Goal: Task Accomplishment & Management: Manage account settings

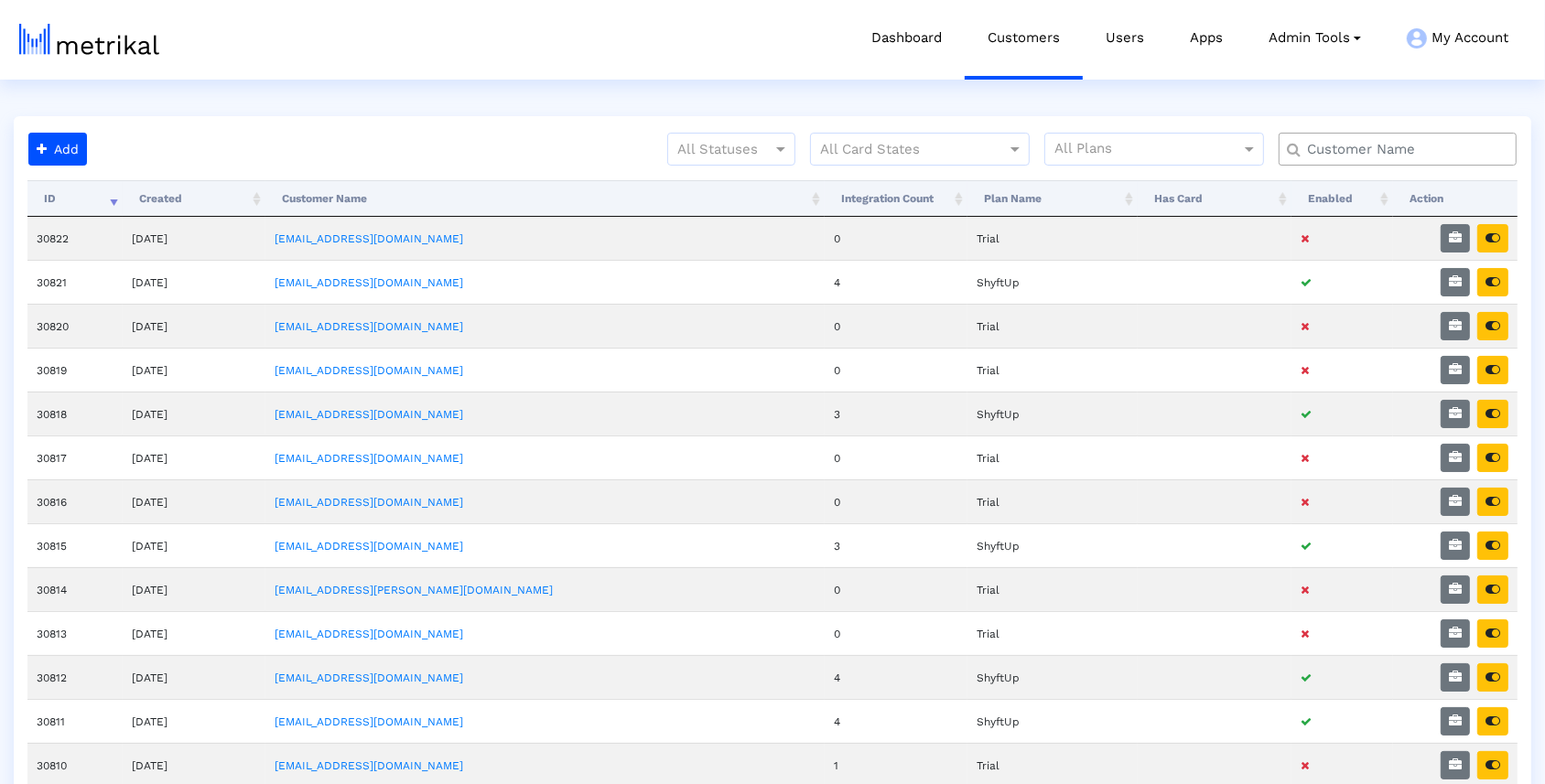
click at [1322, 149] on input "text" at bounding box center [1401, 150] width 215 height 20
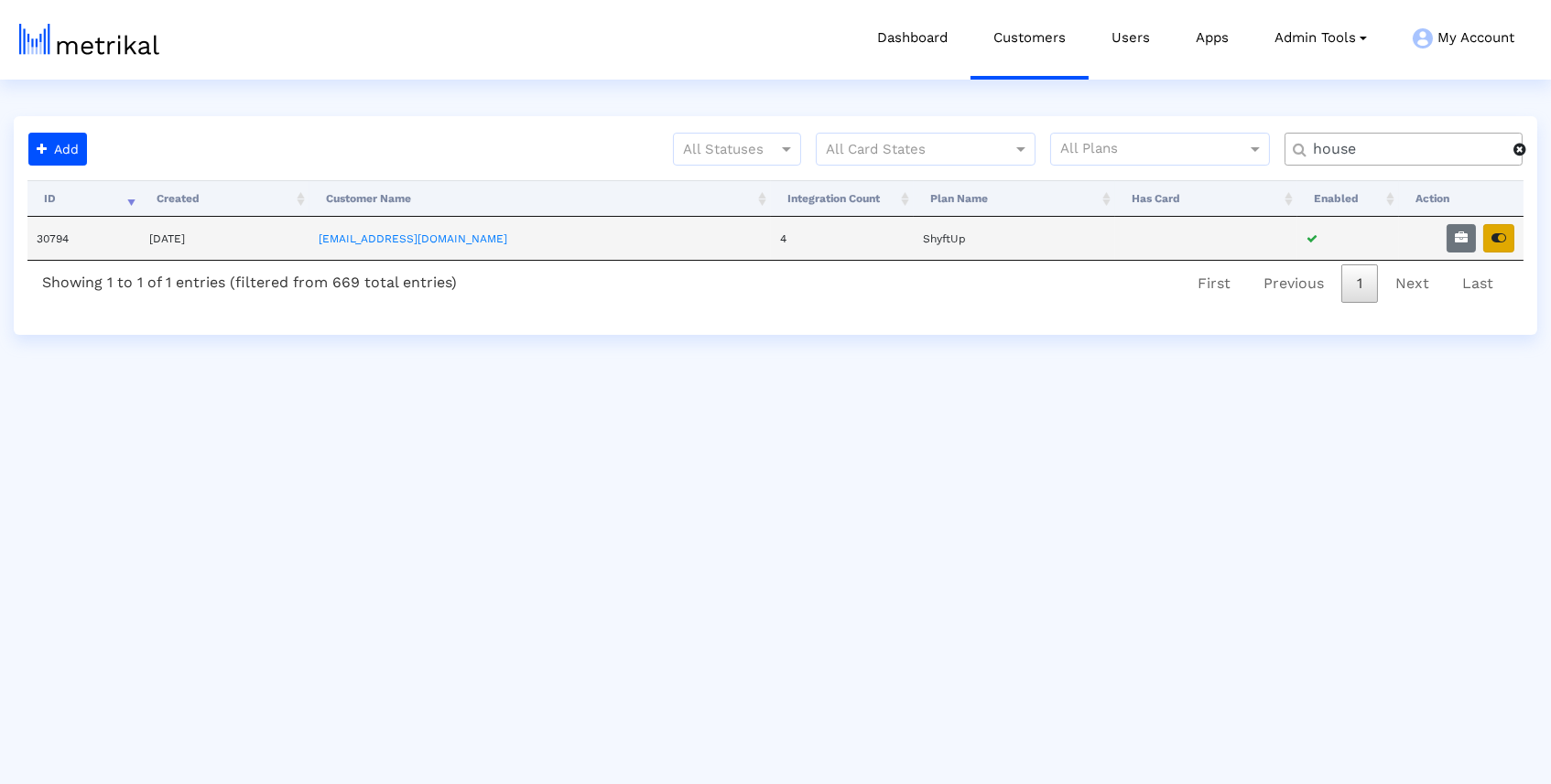
type input "house"
click at [1502, 237] on icon "button" at bounding box center [1499, 238] width 15 height 13
click at [1461, 239] on icon "button" at bounding box center [1461, 238] width 13 height 13
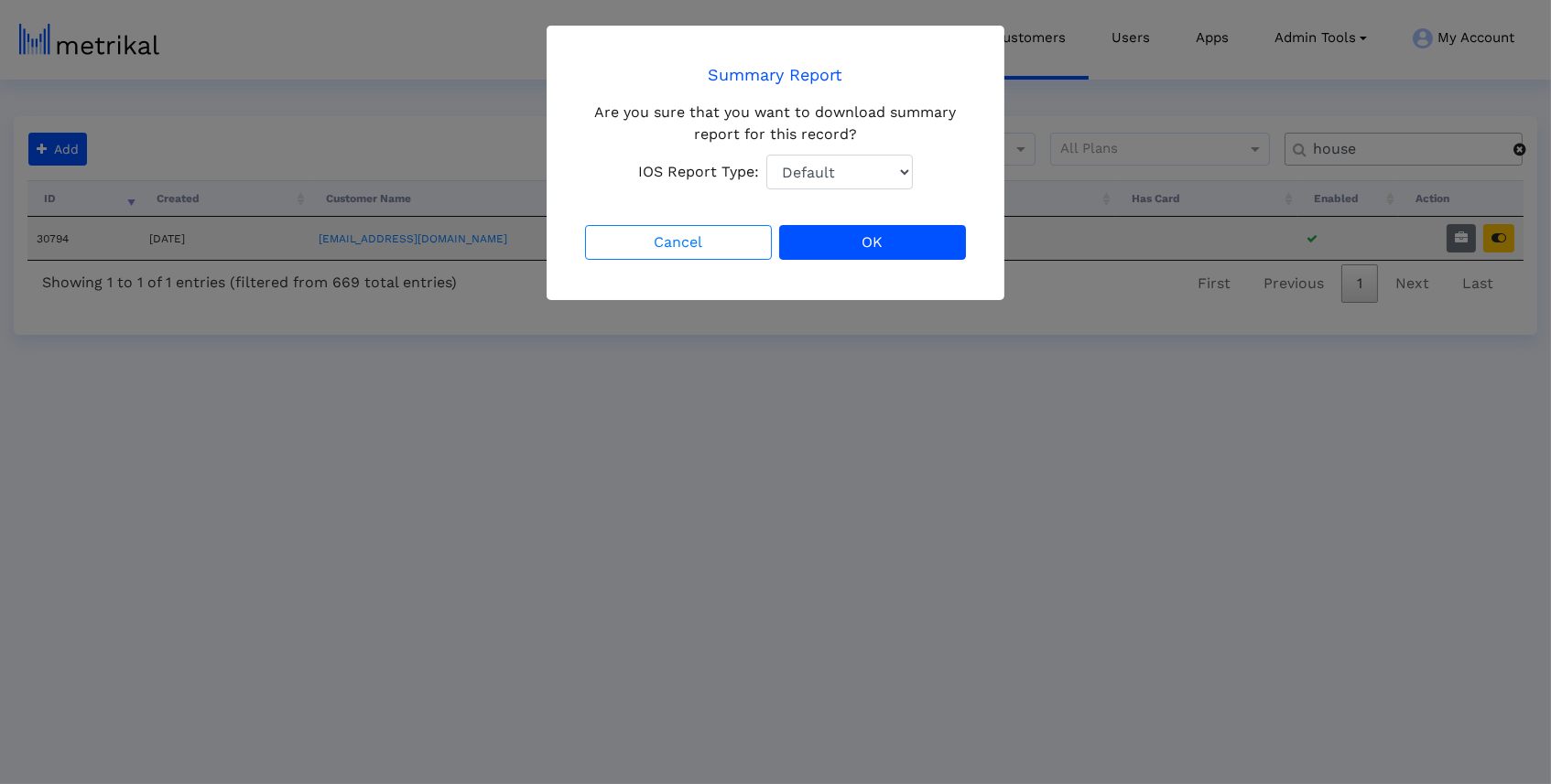
select select "1: 1"
click at [869, 241] on button "OK" at bounding box center [872, 242] width 187 height 34
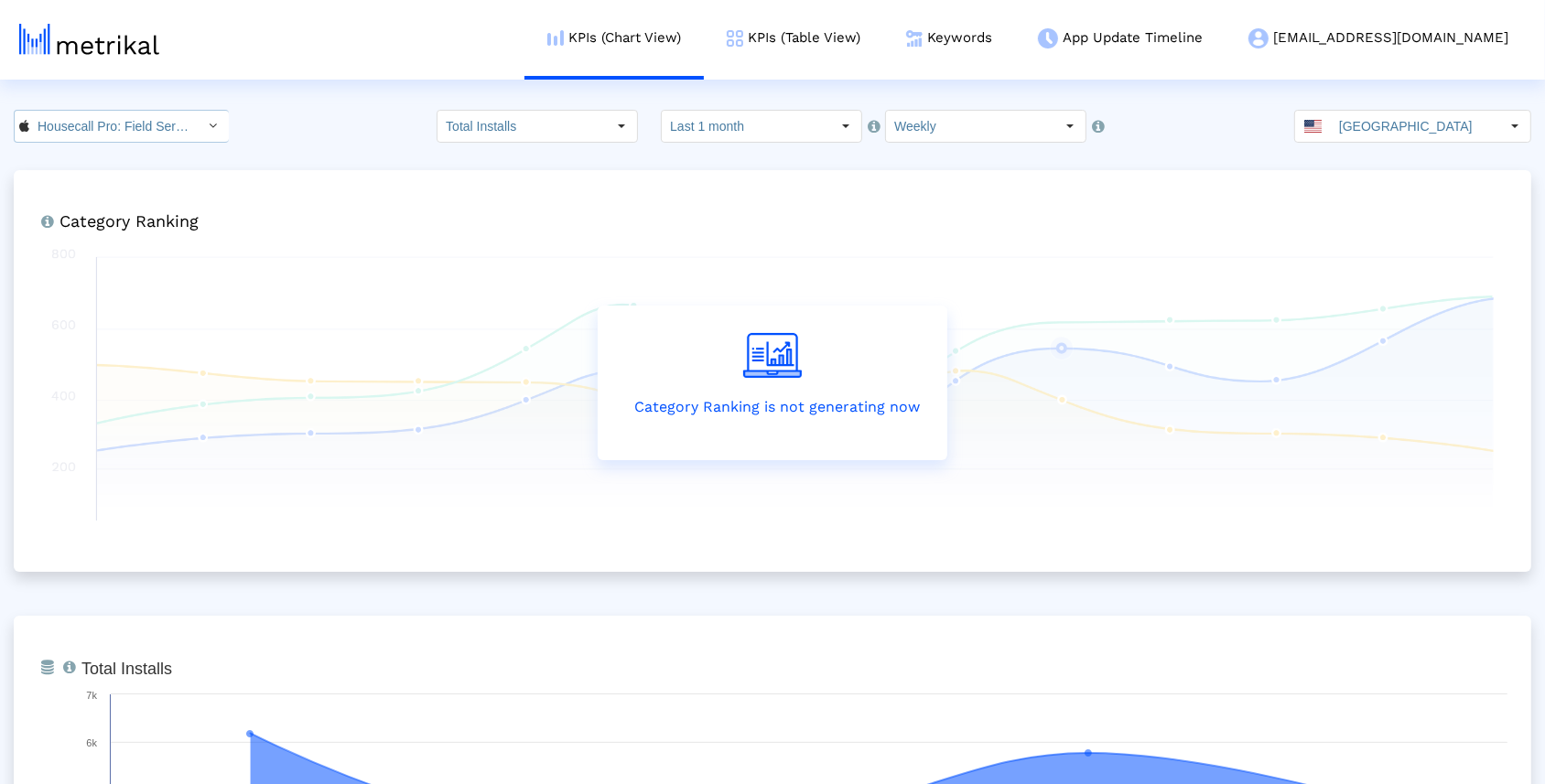
click at [210, 131] on icon "Select" at bounding box center [214, 125] width 8 height 13
click at [156, 180] on div "Housecall Pro <housecall.pros>" at bounding box center [112, 189] width 177 height 18
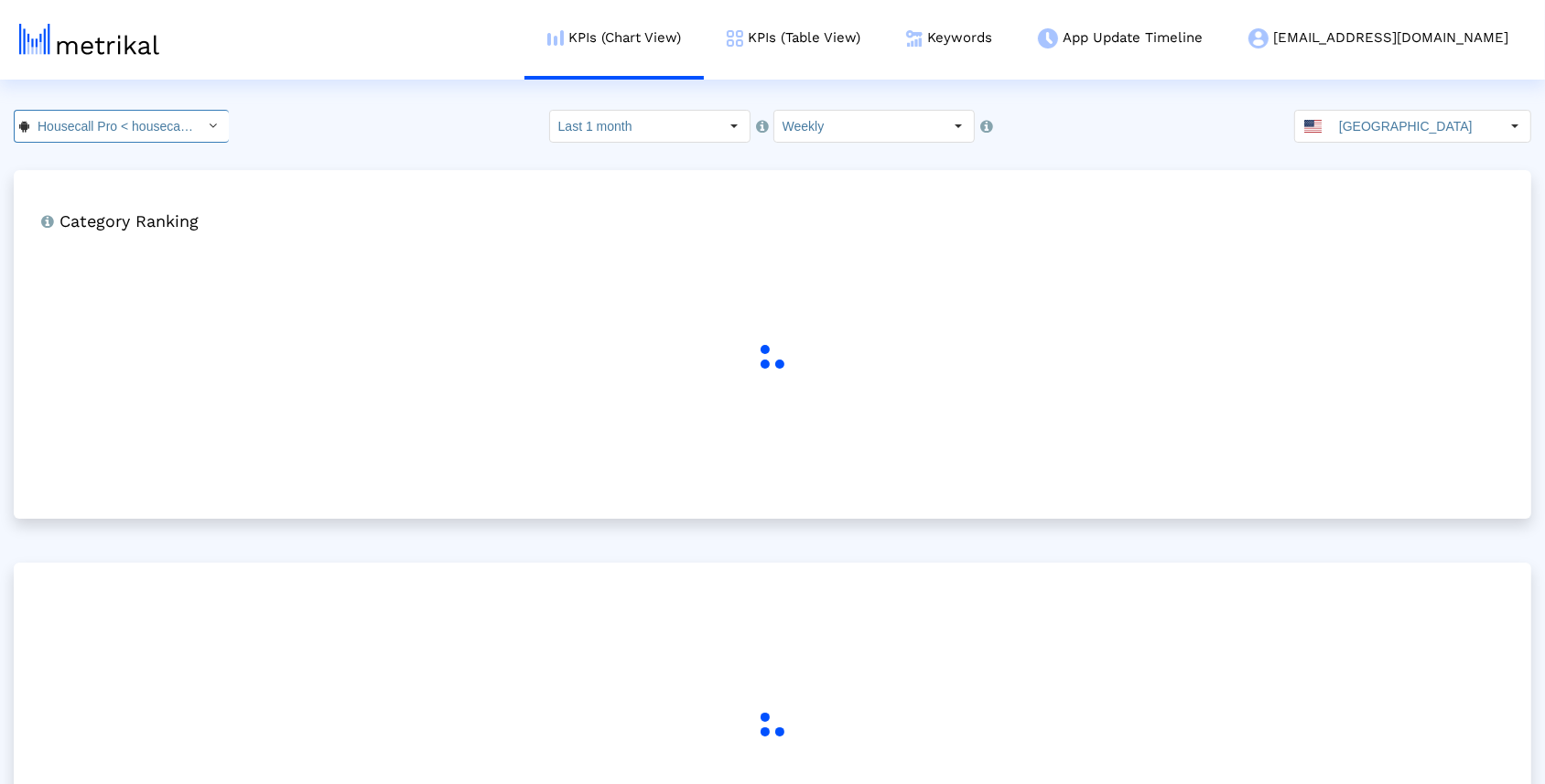
scroll to position [0, 55]
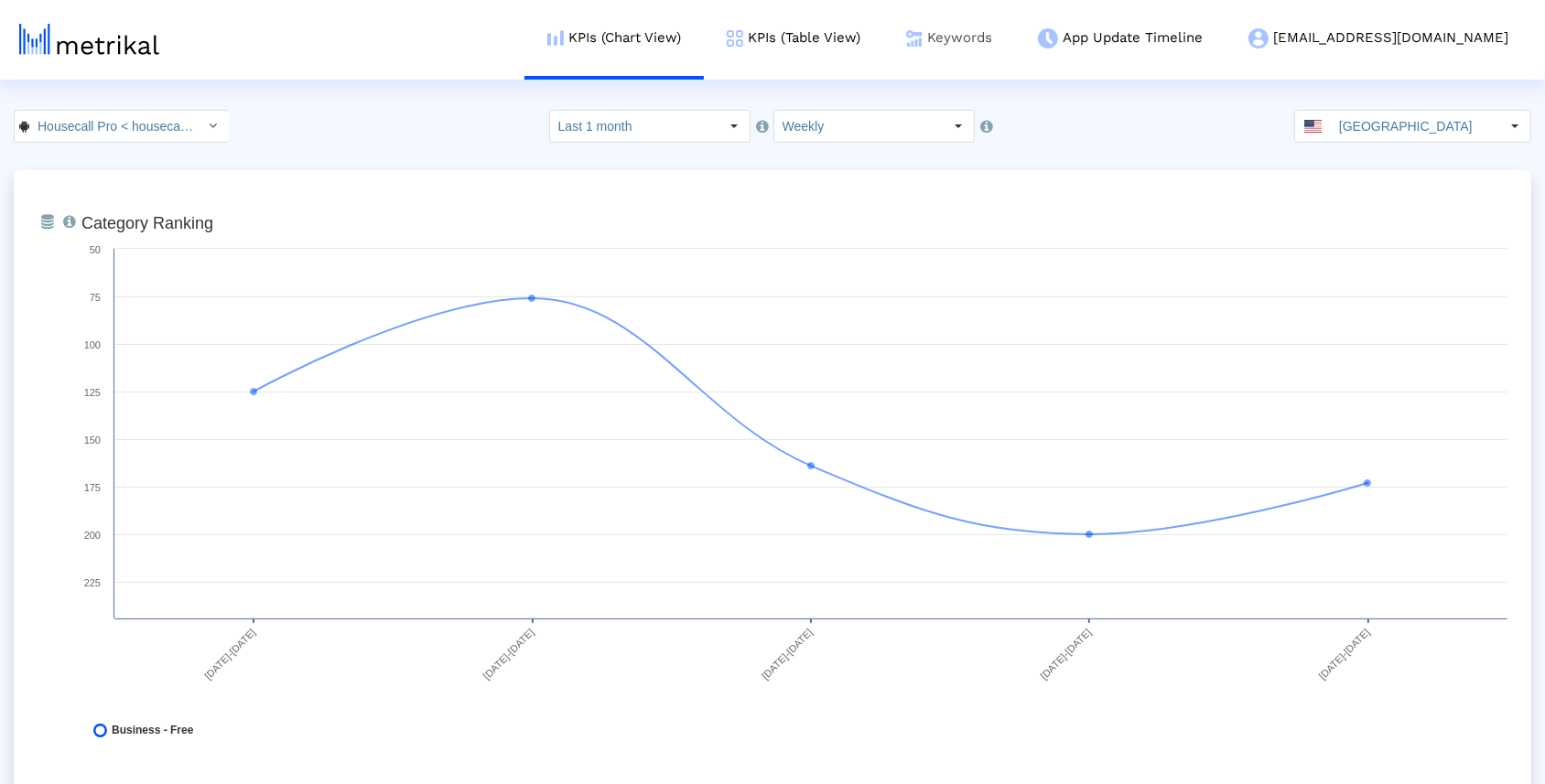
click at [1002, 33] on link "Keywords" at bounding box center [949, 38] width 132 height 76
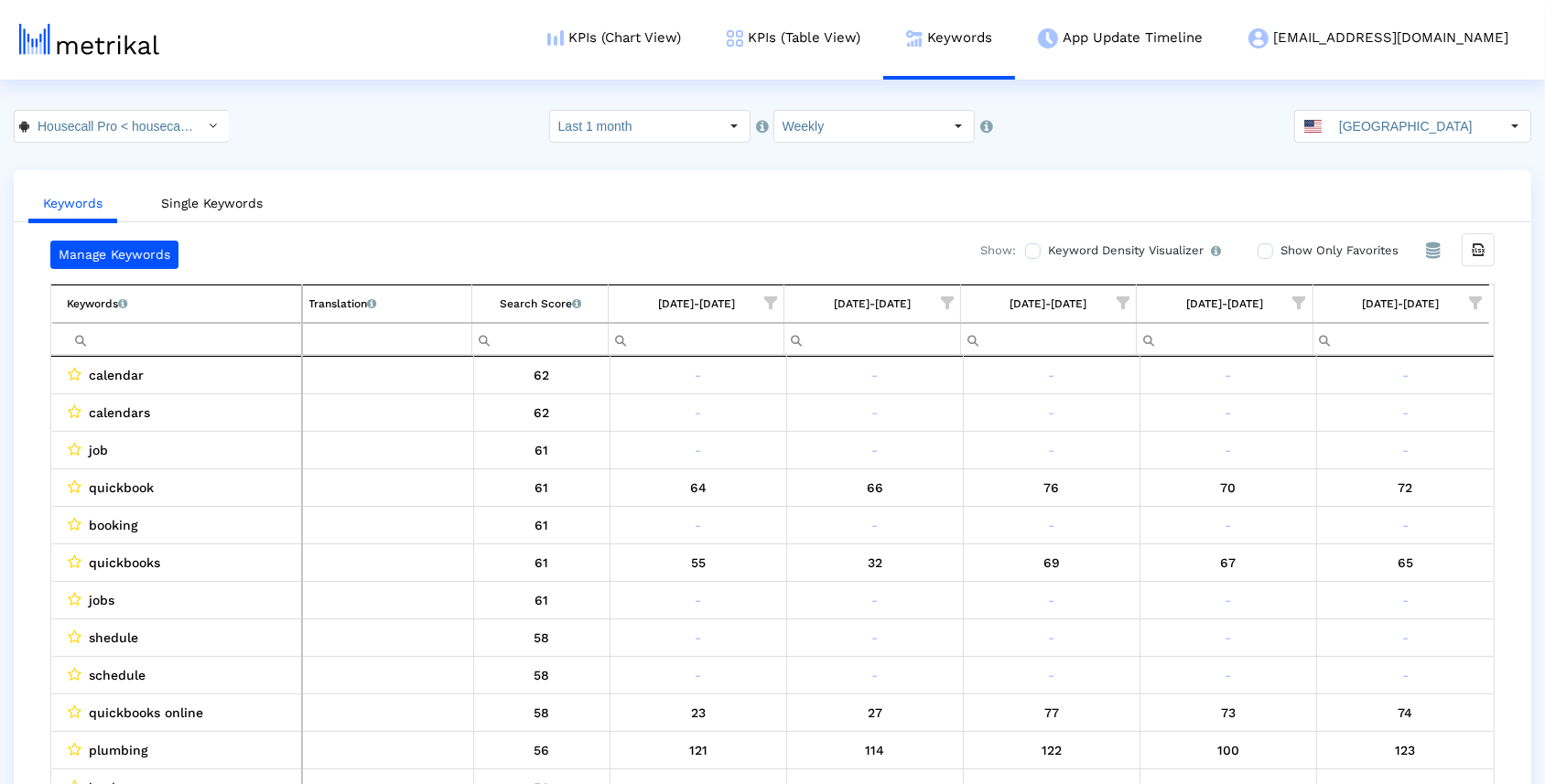
click at [1480, 296] on span "Show filter options for column '09/21/25-09/27/25'" at bounding box center [1476, 303] width 13 height 13
click at [1368, 431] on div "Is One" at bounding box center [1388, 431] width 164 height 35
click at [1354, 461] on div "Between 2-3" at bounding box center [1388, 468] width 164 height 35
click at [1354, 572] on div "OK" at bounding box center [1356, 581] width 50 height 29
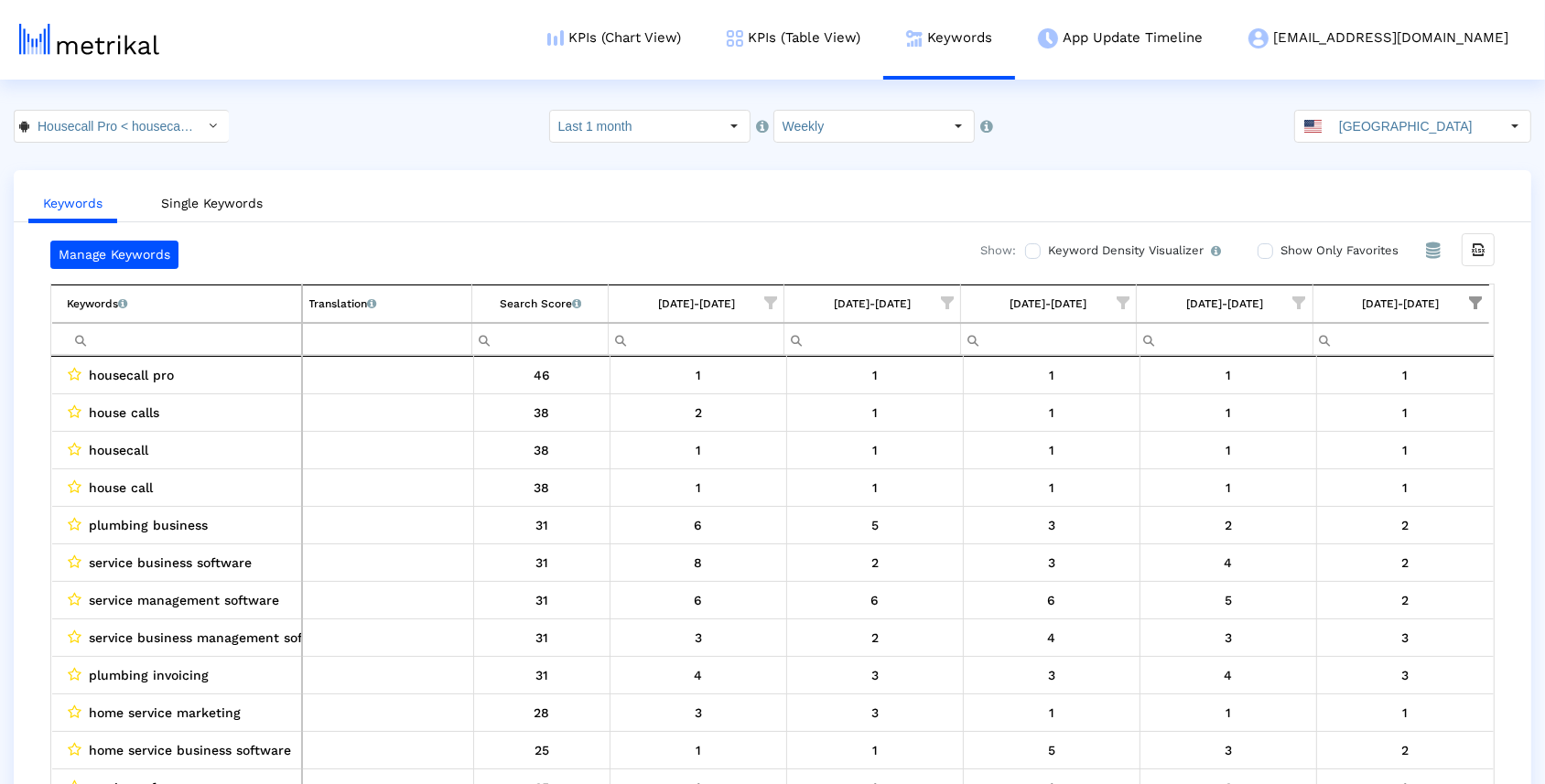
click at [1297, 302] on span "Show filter options for column '09/14/25-09/20/25'" at bounding box center [1300, 303] width 13 height 13
click at [1125, 354] on span "Filter options" at bounding box center [1121, 357] width 20 height 20
click at [1125, 467] on span "Filter options" at bounding box center [1121, 469] width 20 height 20
click at [1125, 504] on span "Filter options" at bounding box center [1121, 506] width 20 height 20
click at [1121, 501] on span "Filter options" at bounding box center [1121, 506] width 20 height 20
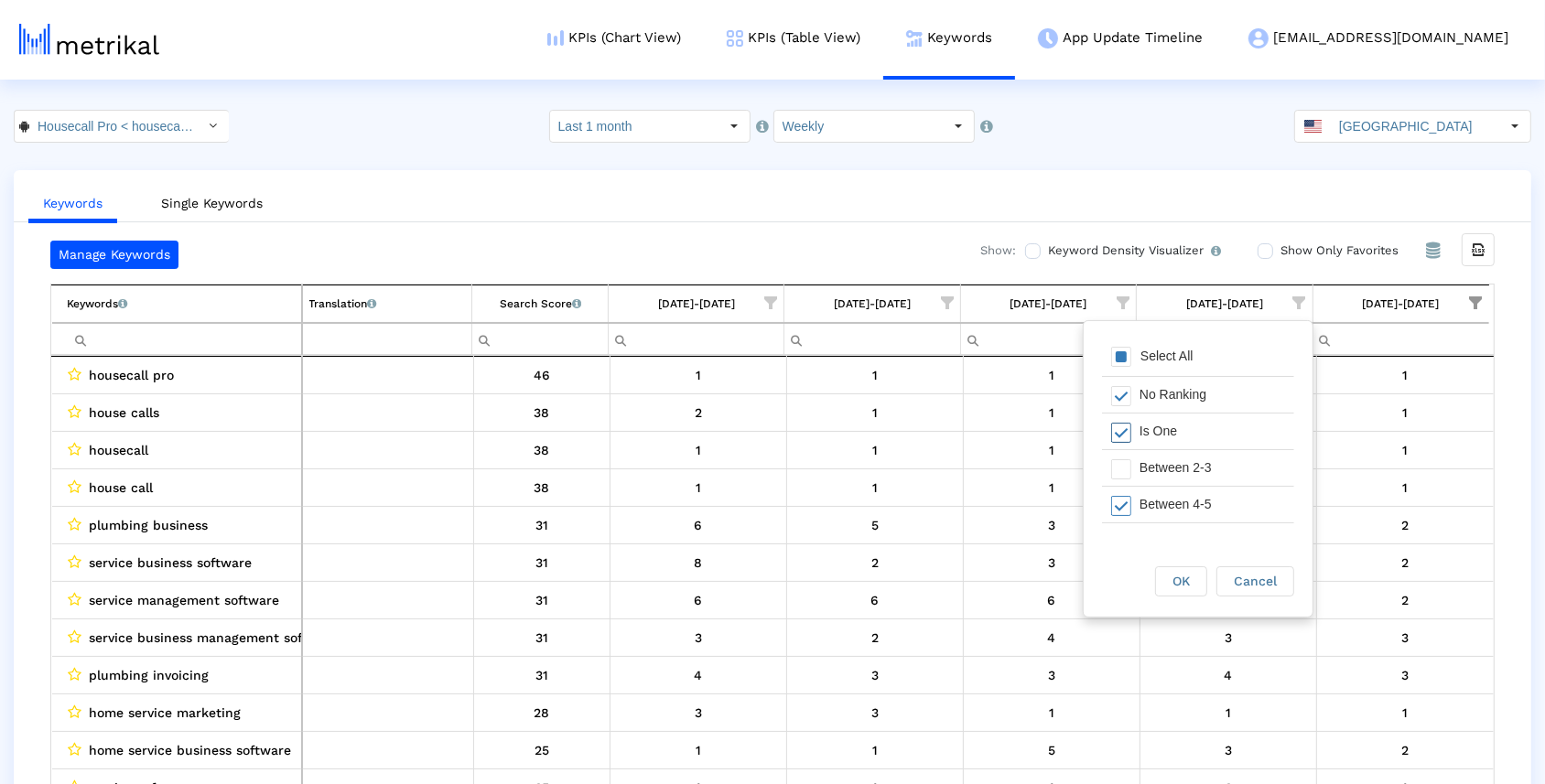
click at [1116, 425] on span "Filter options" at bounding box center [1121, 433] width 20 height 20
click at [1180, 588] on span "OK" at bounding box center [1181, 581] width 18 height 15
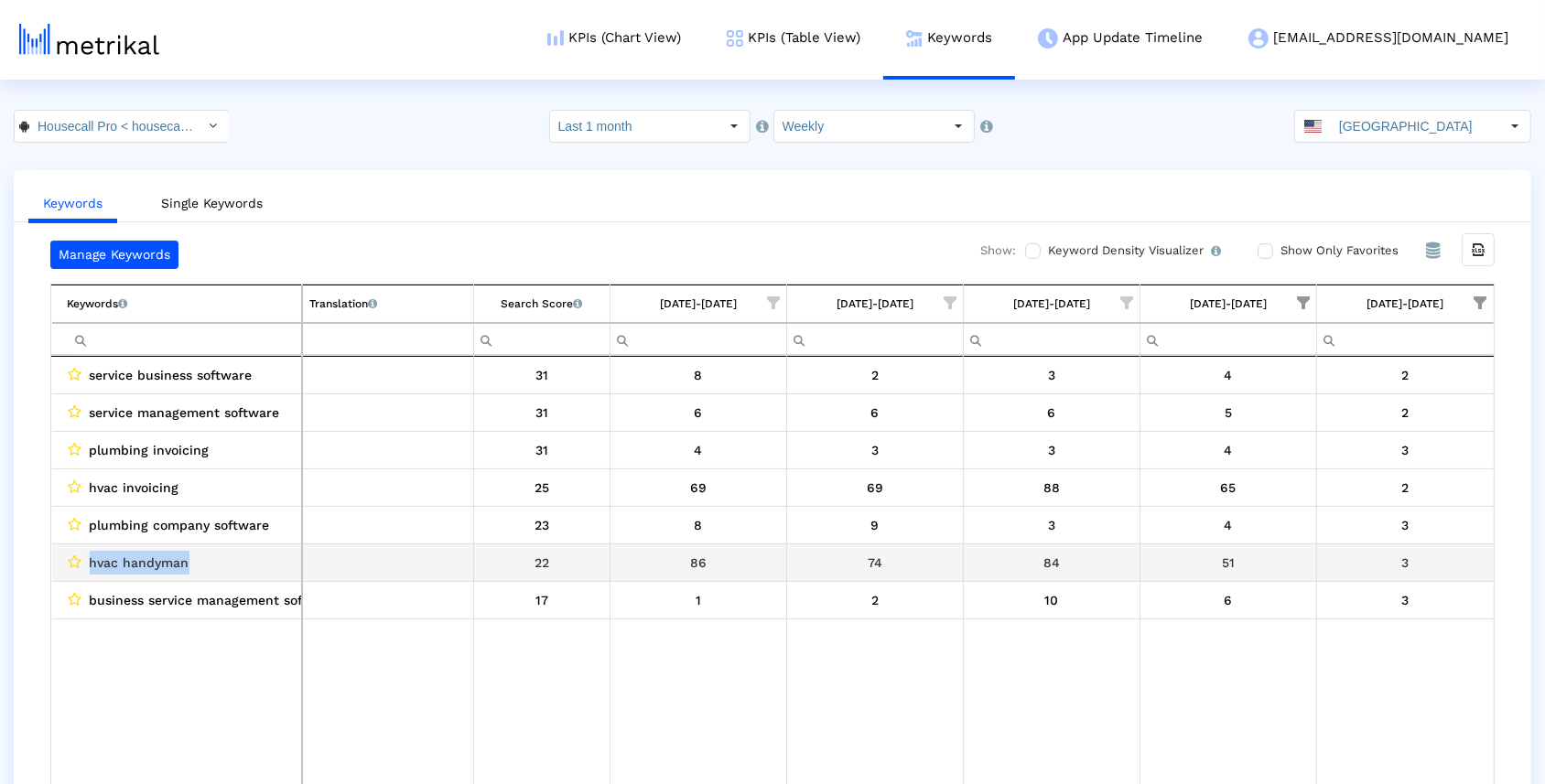
drag, startPoint x: 191, startPoint y: 557, endPoint x: 88, endPoint y: 558, distance: 103.0
click at [88, 558] on div "hvac handyman" at bounding box center [181, 563] width 228 height 24
copy span "hvac handyman"
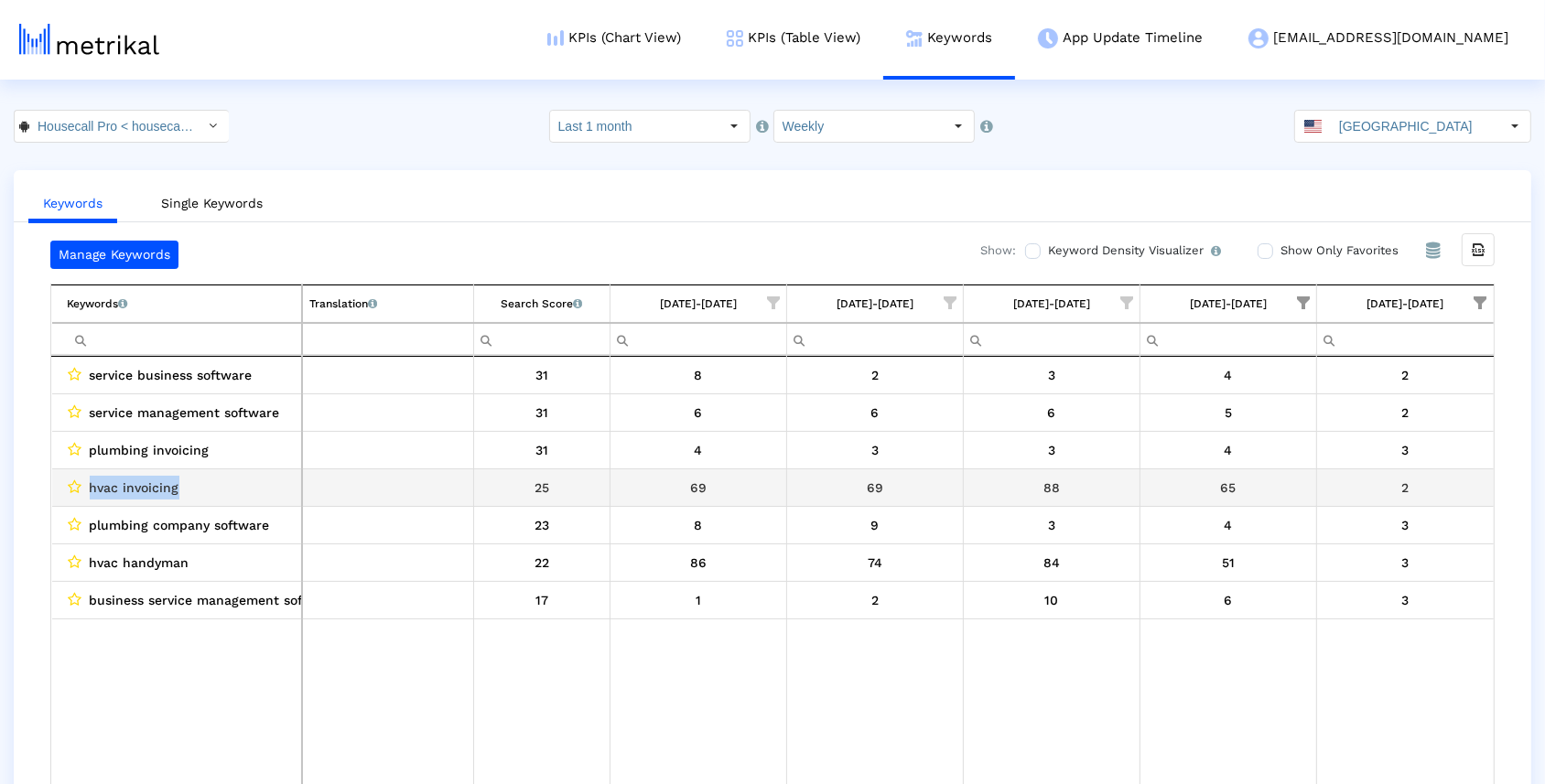
drag, startPoint x: 177, startPoint y: 484, endPoint x: 89, endPoint y: 485, distance: 88.0
click at [89, 485] on div "hvac invoicing" at bounding box center [181, 488] width 228 height 24
copy span "hvac invoicing"
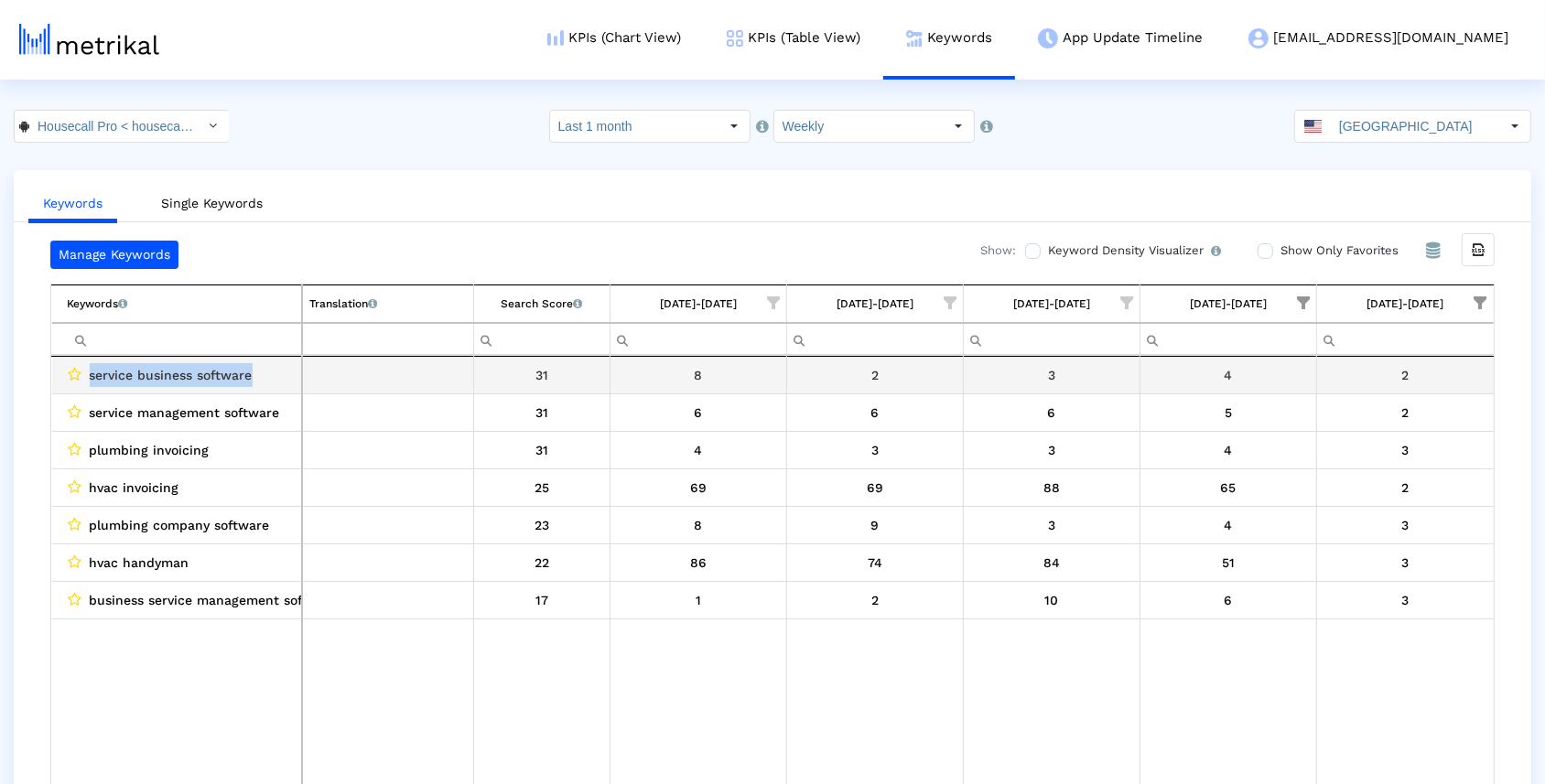
drag, startPoint x: 254, startPoint y: 370, endPoint x: 88, endPoint y: 370, distance: 166.0
click at [88, 370] on div "service business software" at bounding box center [181, 375] width 228 height 24
copy span "service business software"
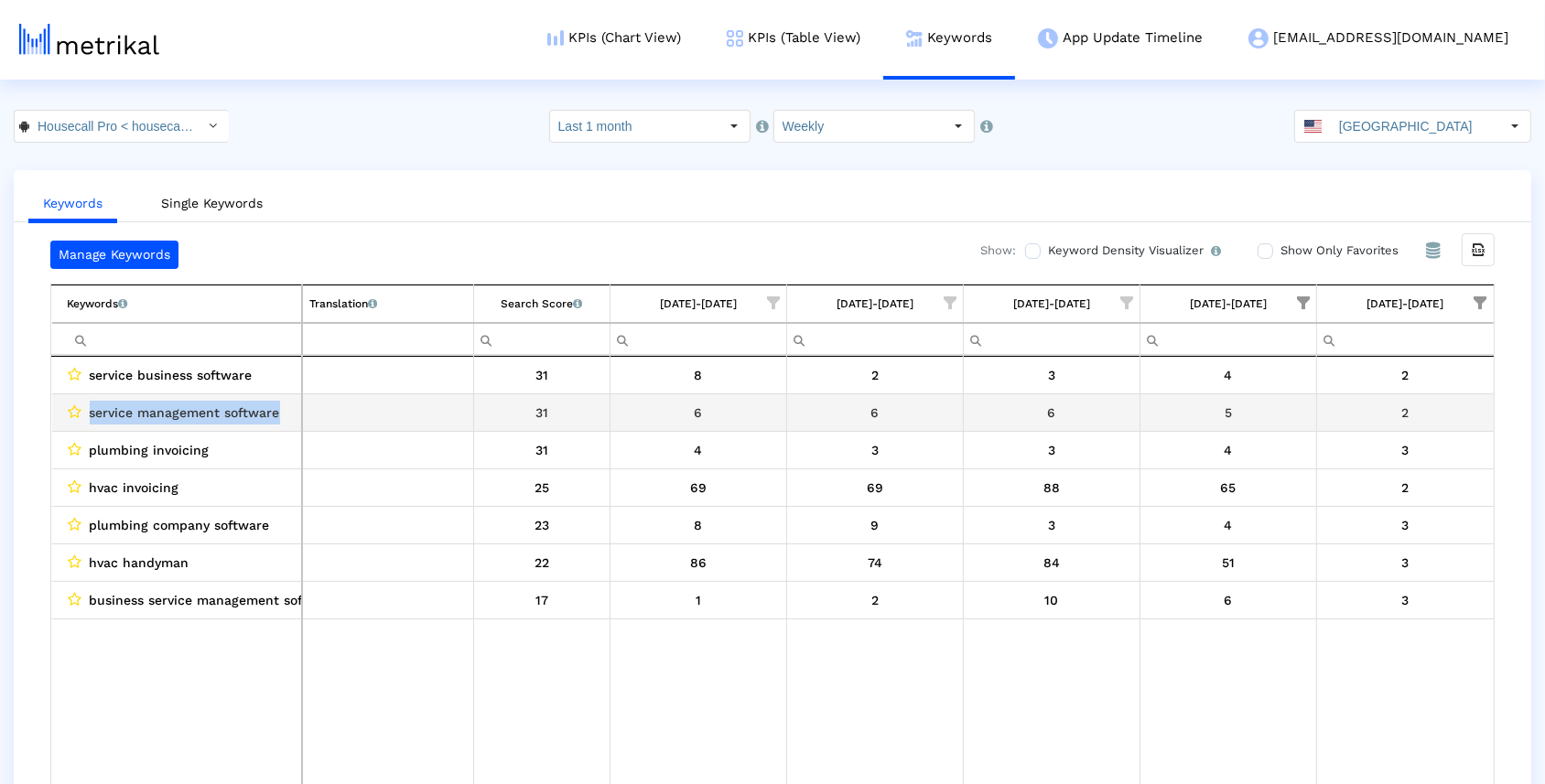
drag, startPoint x: 278, startPoint y: 410, endPoint x: 89, endPoint y: 410, distance: 189.0
click at [89, 410] on div "service management software" at bounding box center [181, 412] width 228 height 24
copy span "service management software"
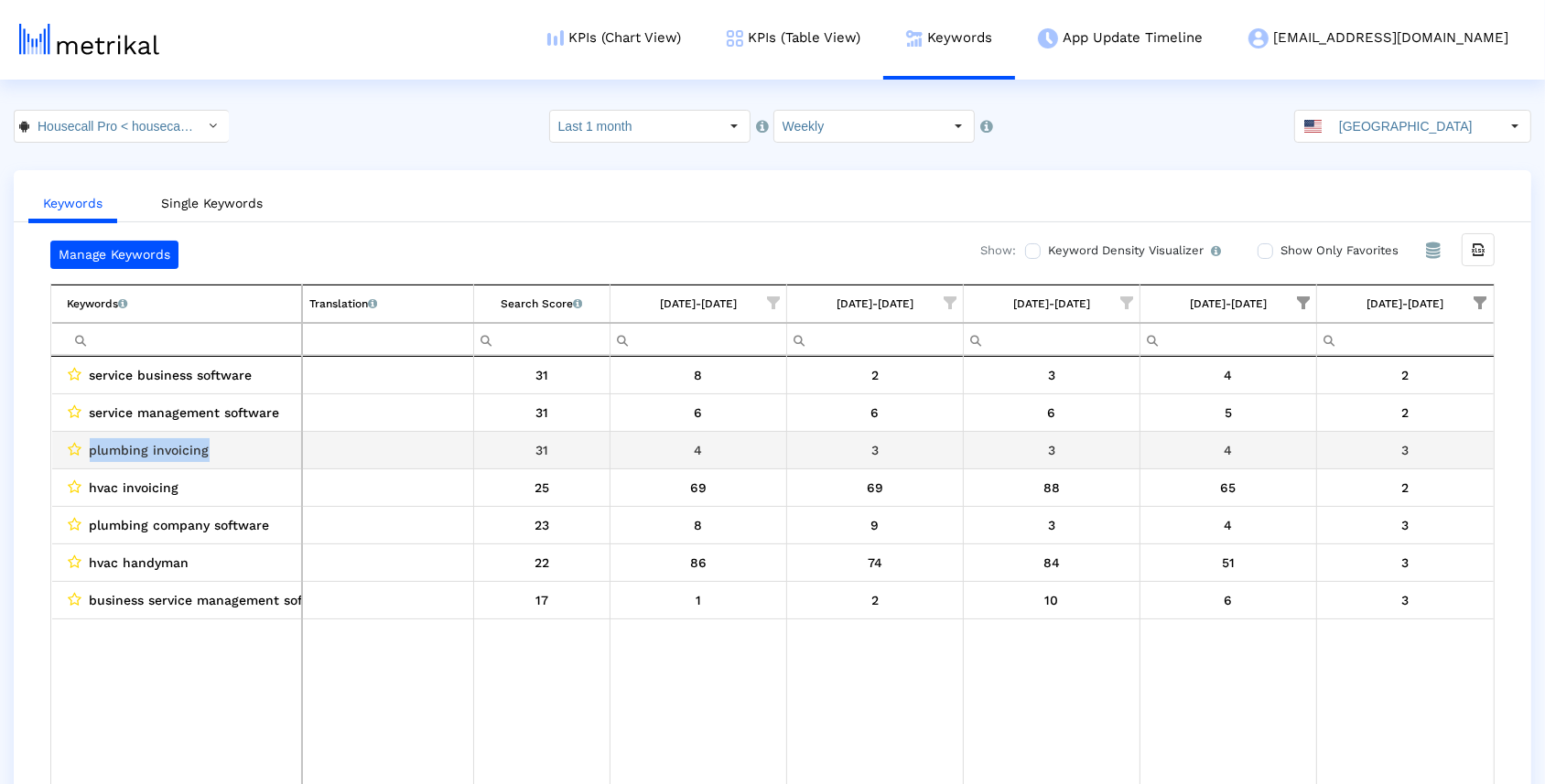
drag, startPoint x: 204, startPoint y: 447, endPoint x: 92, endPoint y: 446, distance: 112.0
click at [92, 446] on span "plumbing invoicing" at bounding box center [150, 451] width 120 height 24
copy span "plumbing invoicing"
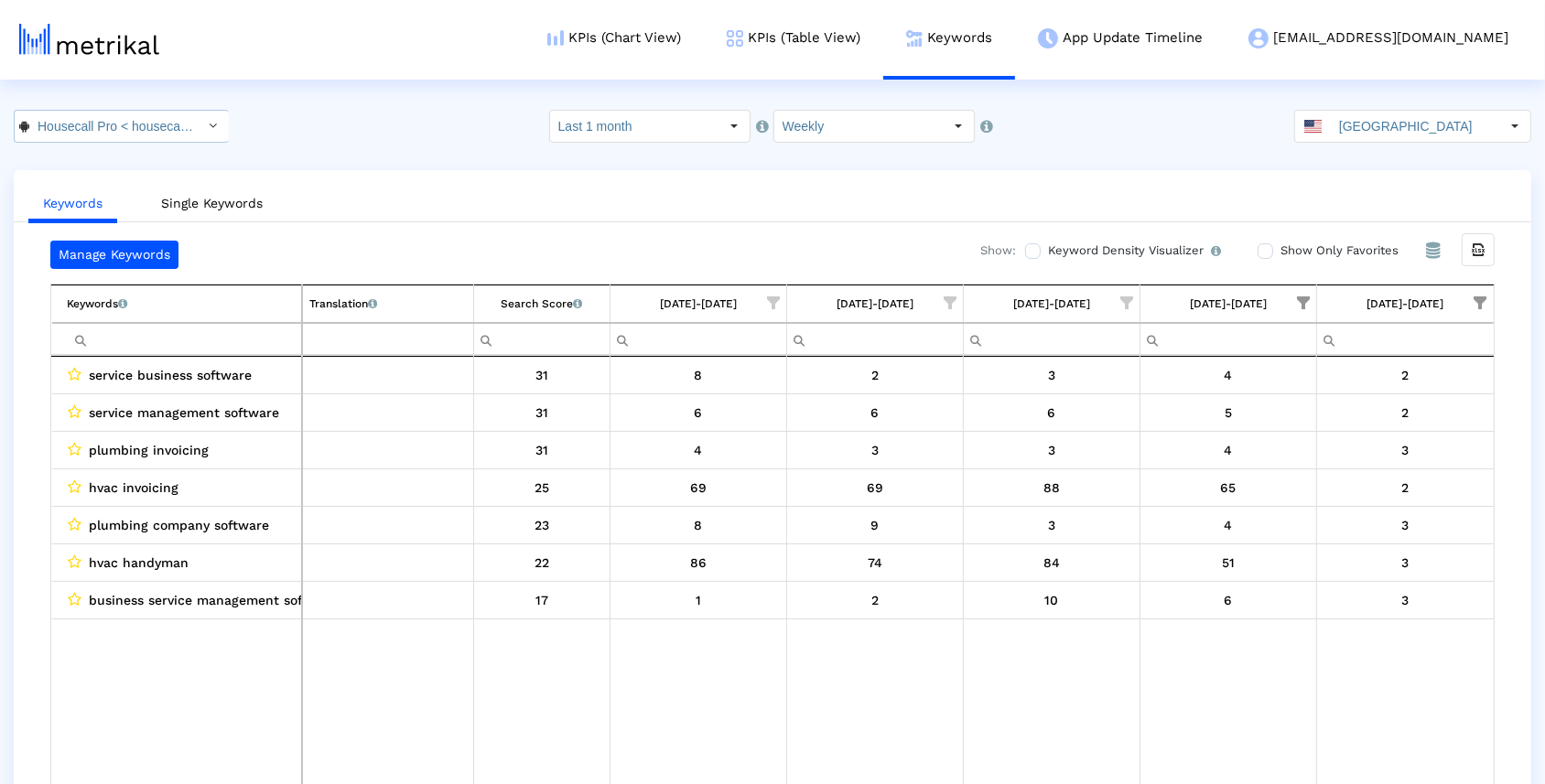
click at [161, 126] on input "Housecall Pro < housecall.pros >" at bounding box center [111, 125] width 164 height 31
click at [154, 160] on div "Housecall Pro: Field Service <692833651>" at bounding box center [112, 159] width 177 height 18
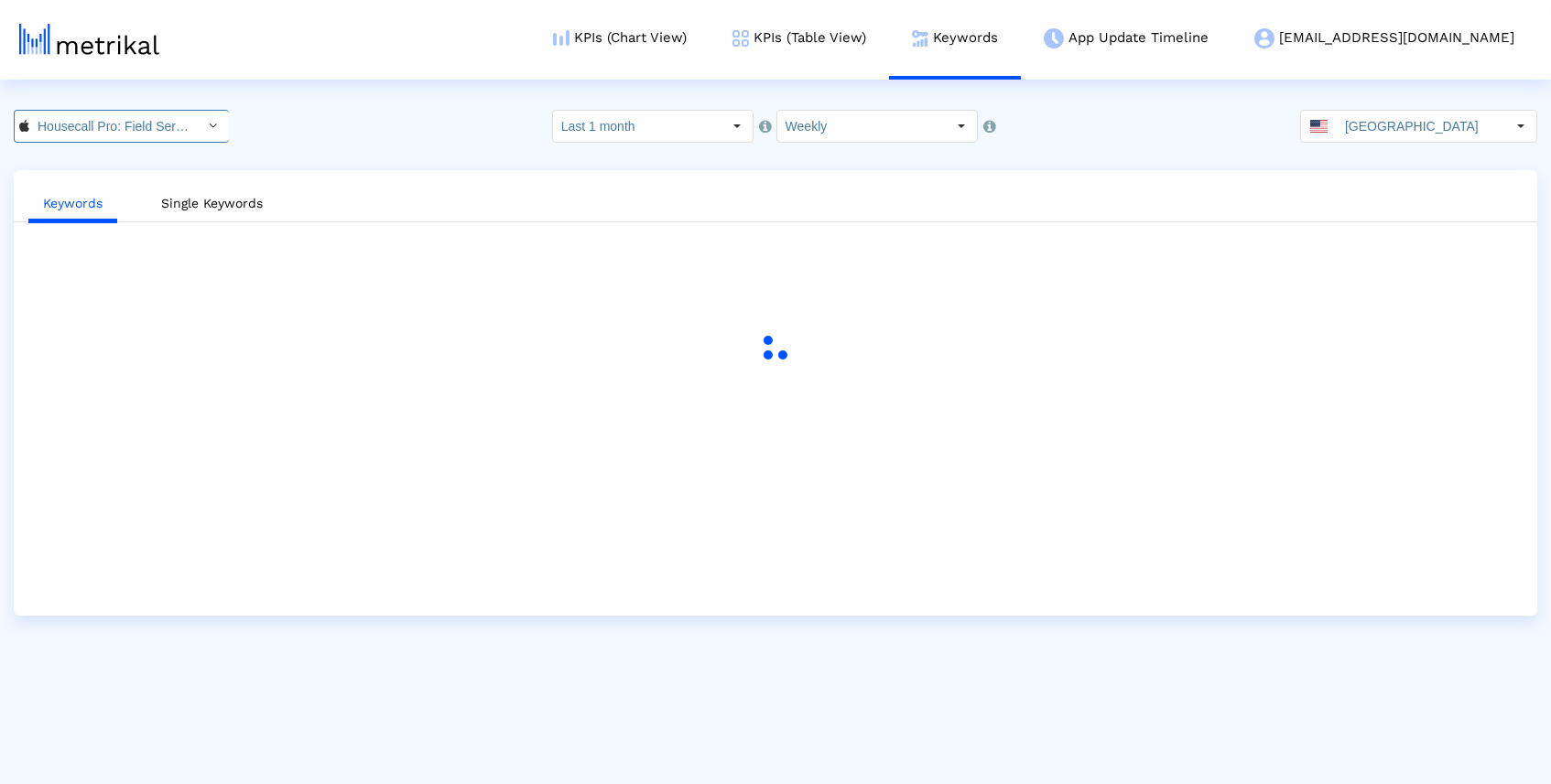
scroll to position [0, 116]
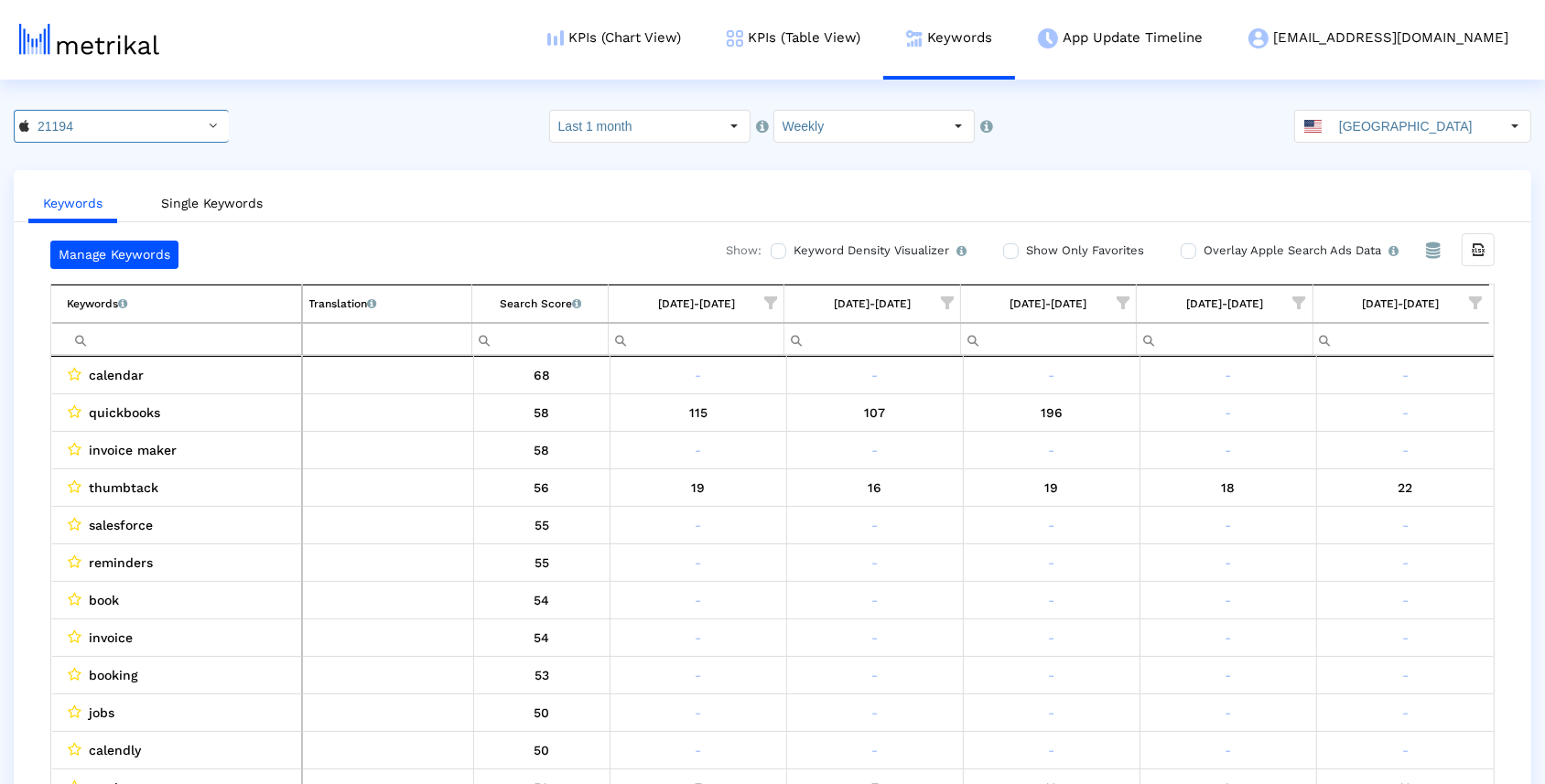
click at [504, 159] on crea-index "21194 Pull down to refresh... Release to refresh... Refreshing... Housecall Pro…" at bounding box center [772, 464] width 1545 height 711
click at [839, 50] on link "KPIs (Table View)" at bounding box center [792, 38] width 179 height 76
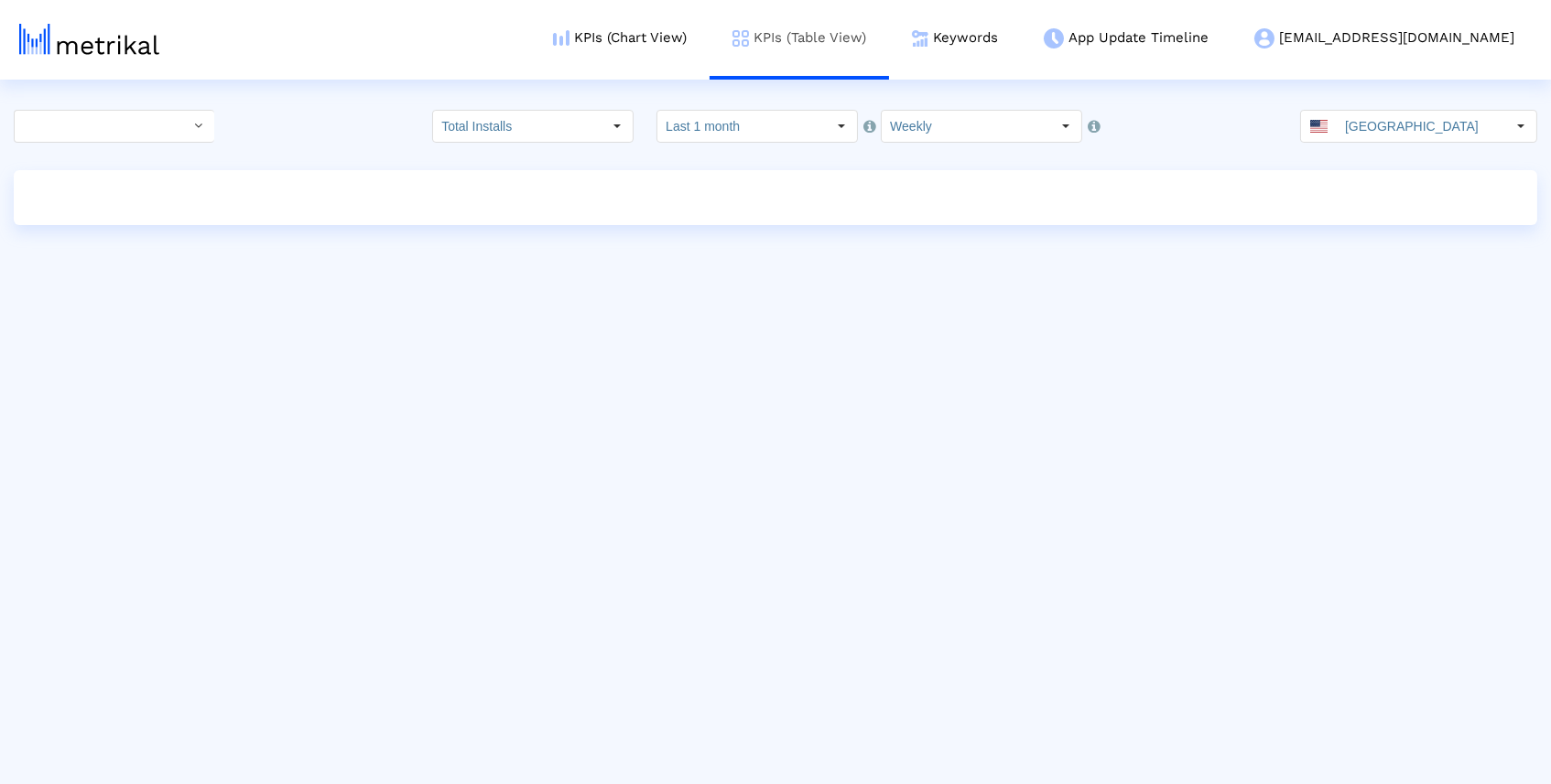
click at [808, 33] on link "KPIs (Table View)" at bounding box center [798, 38] width 179 height 76
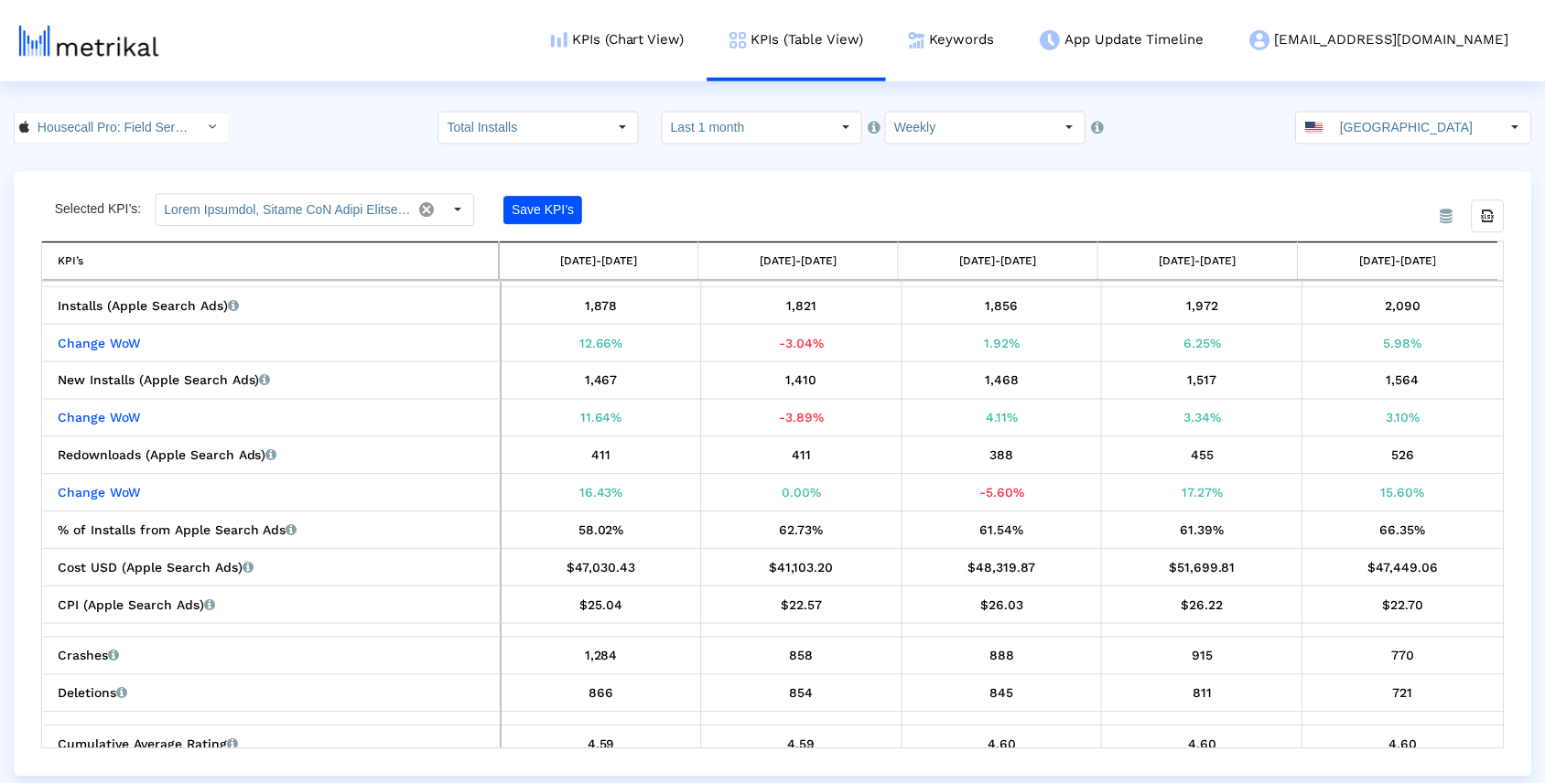
scroll to position [662, 0]
click at [648, 33] on link "KPIs (Chart View)" at bounding box center [619, 38] width 179 height 76
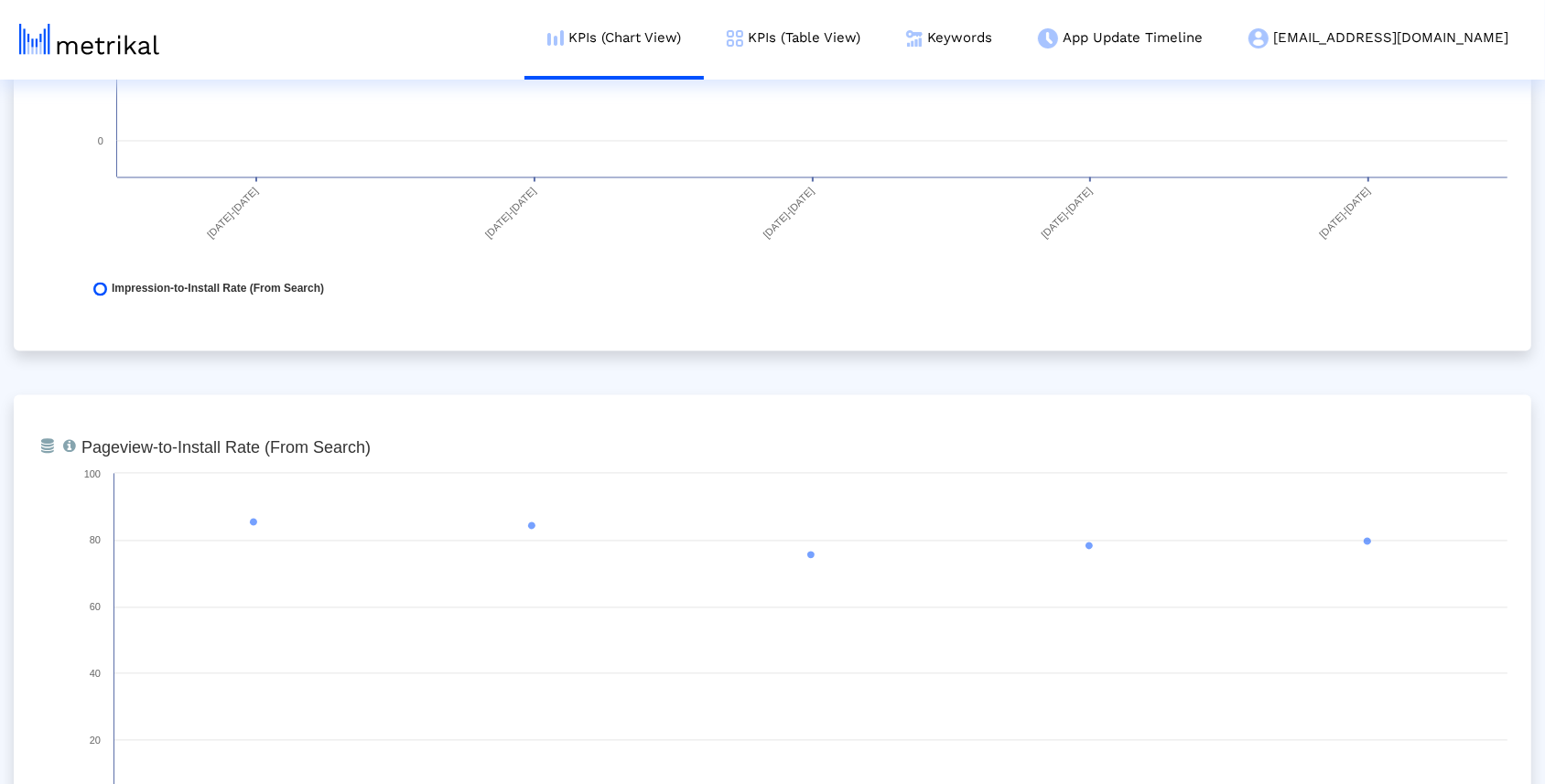
scroll to position [3559, 0]
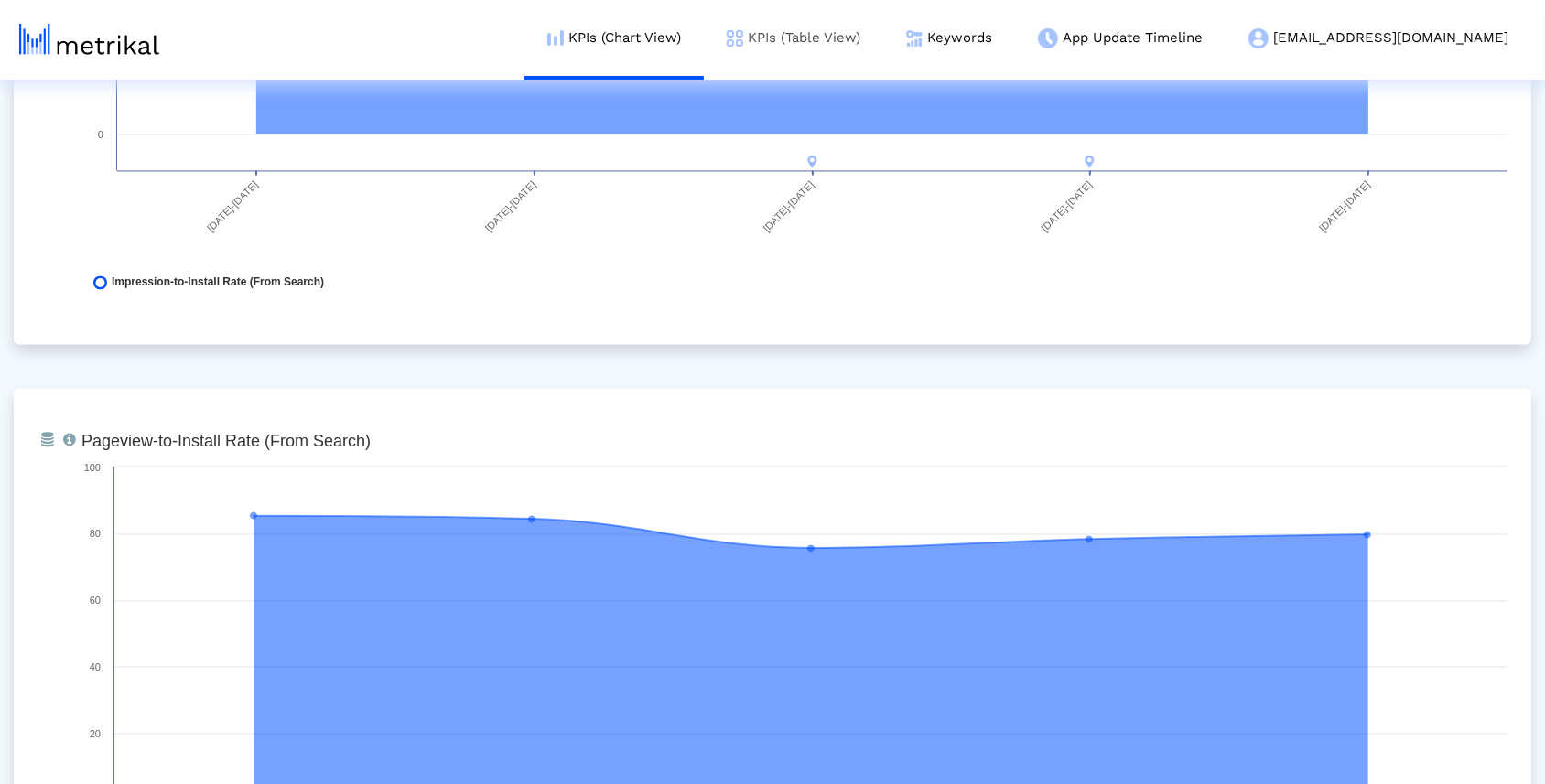
click at [863, 44] on link "KPIs (Table View)" at bounding box center [792, 38] width 179 height 76
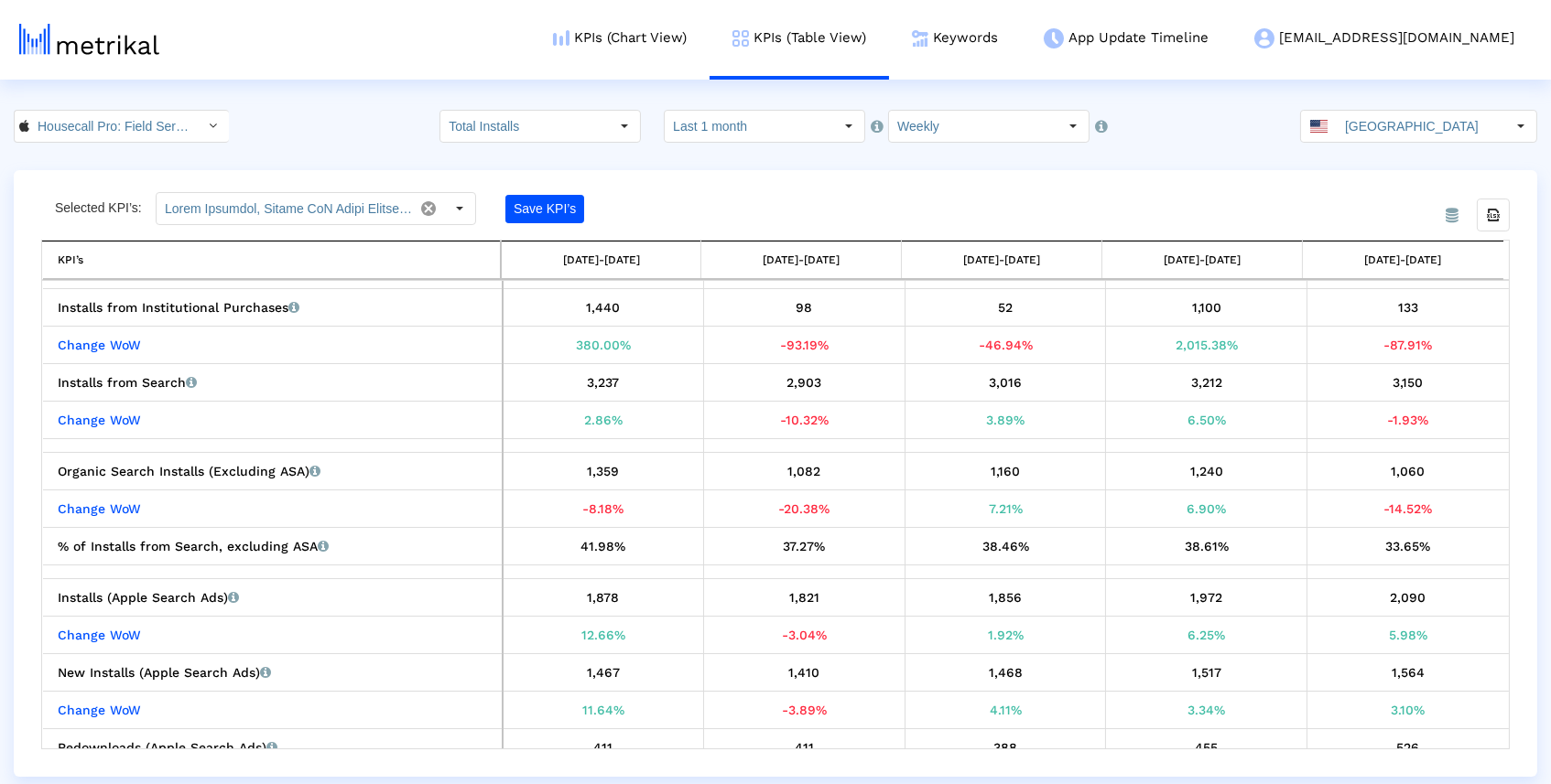
scroll to position [373, 0]
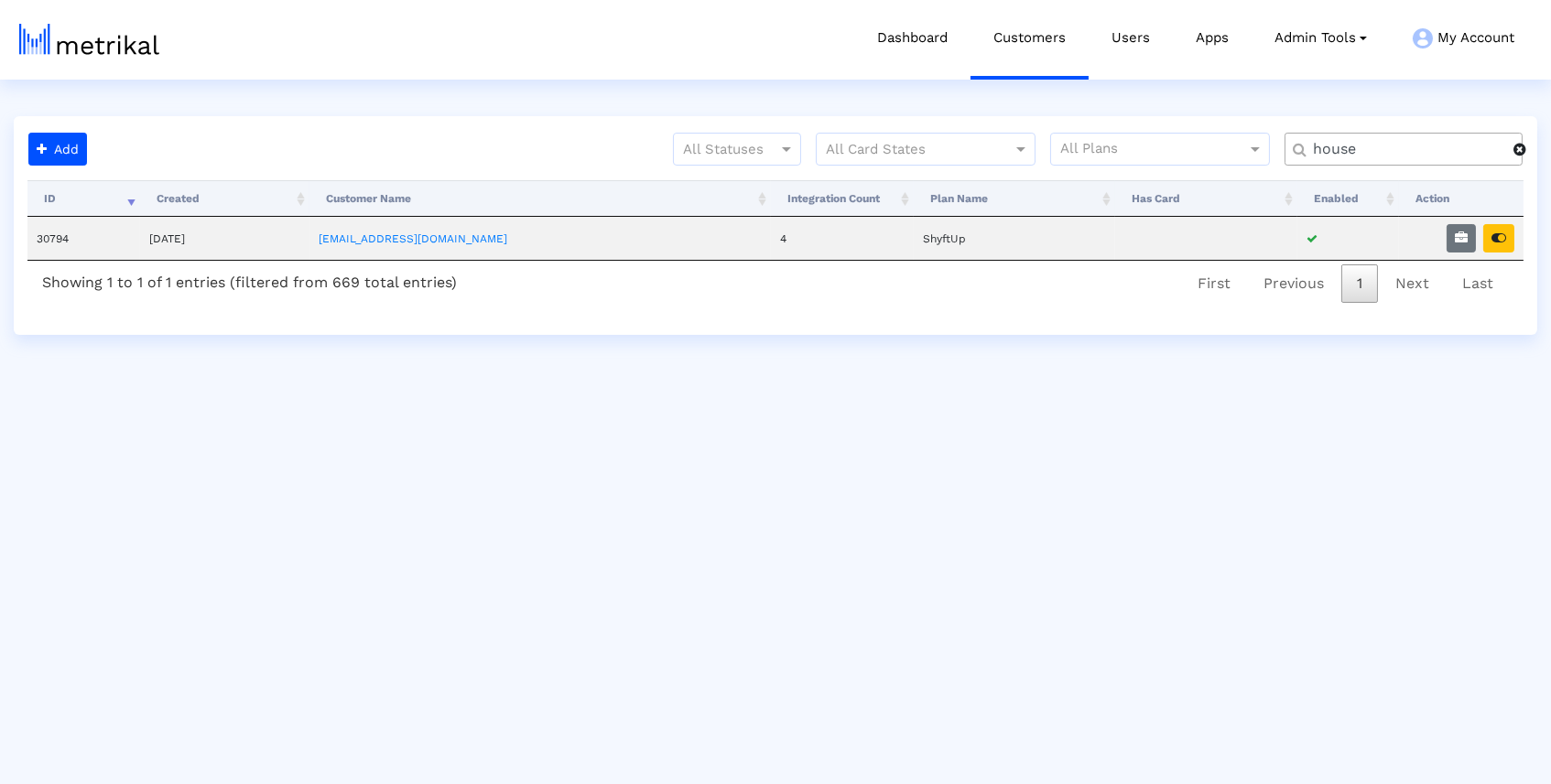
drag, startPoint x: 1430, startPoint y: 151, endPoint x: 1276, endPoint y: 151, distance: 154.0
click at [1277, 151] on div "All Statuses All Card States All Plans house" at bounding box center [815, 156] width 1442 height 47
type input "salams"
click at [1497, 232] on icon "button" at bounding box center [1499, 238] width 15 height 13
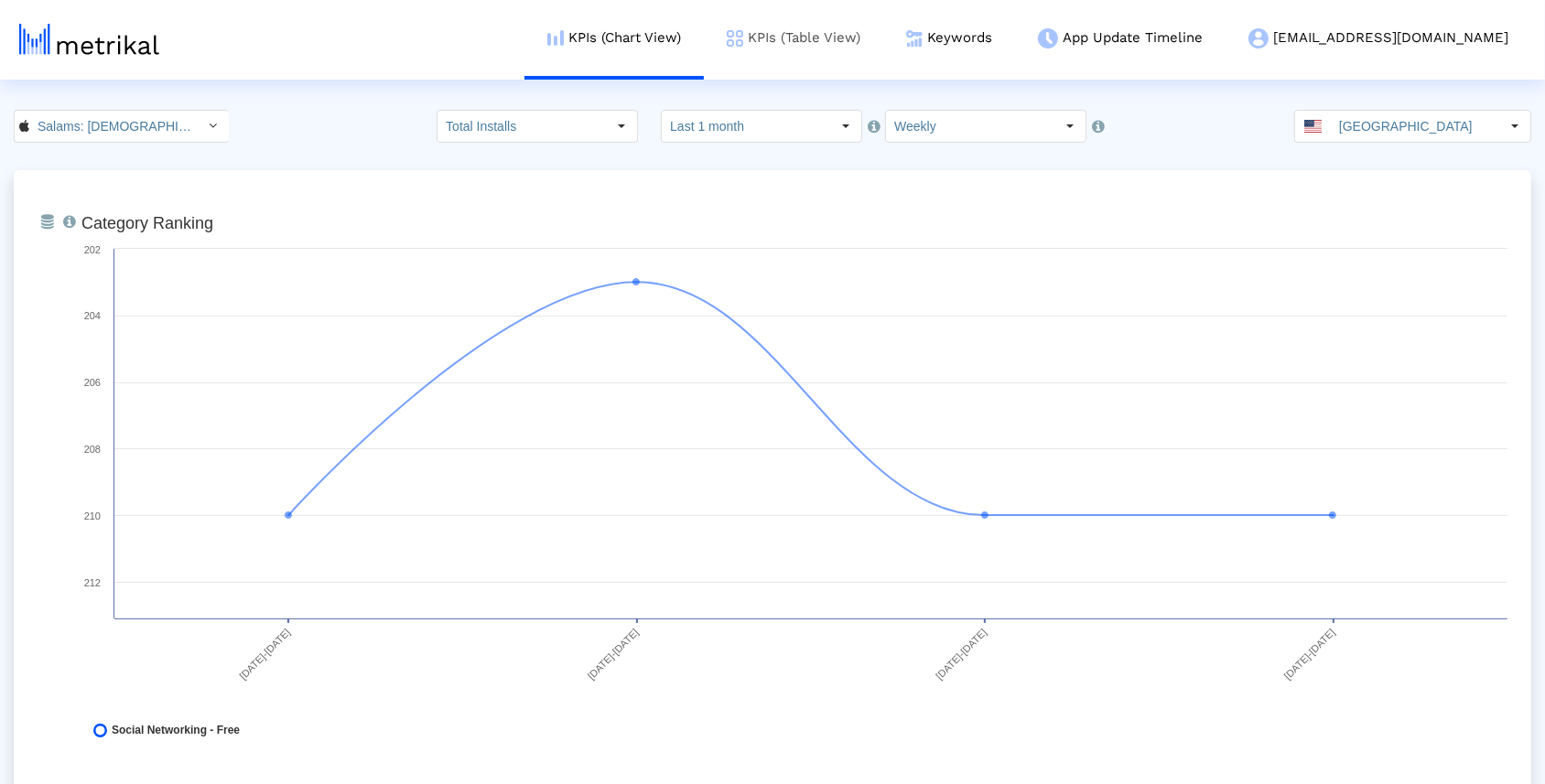
click at [884, 26] on link "KPIs (Table View)" at bounding box center [792, 38] width 179 height 76
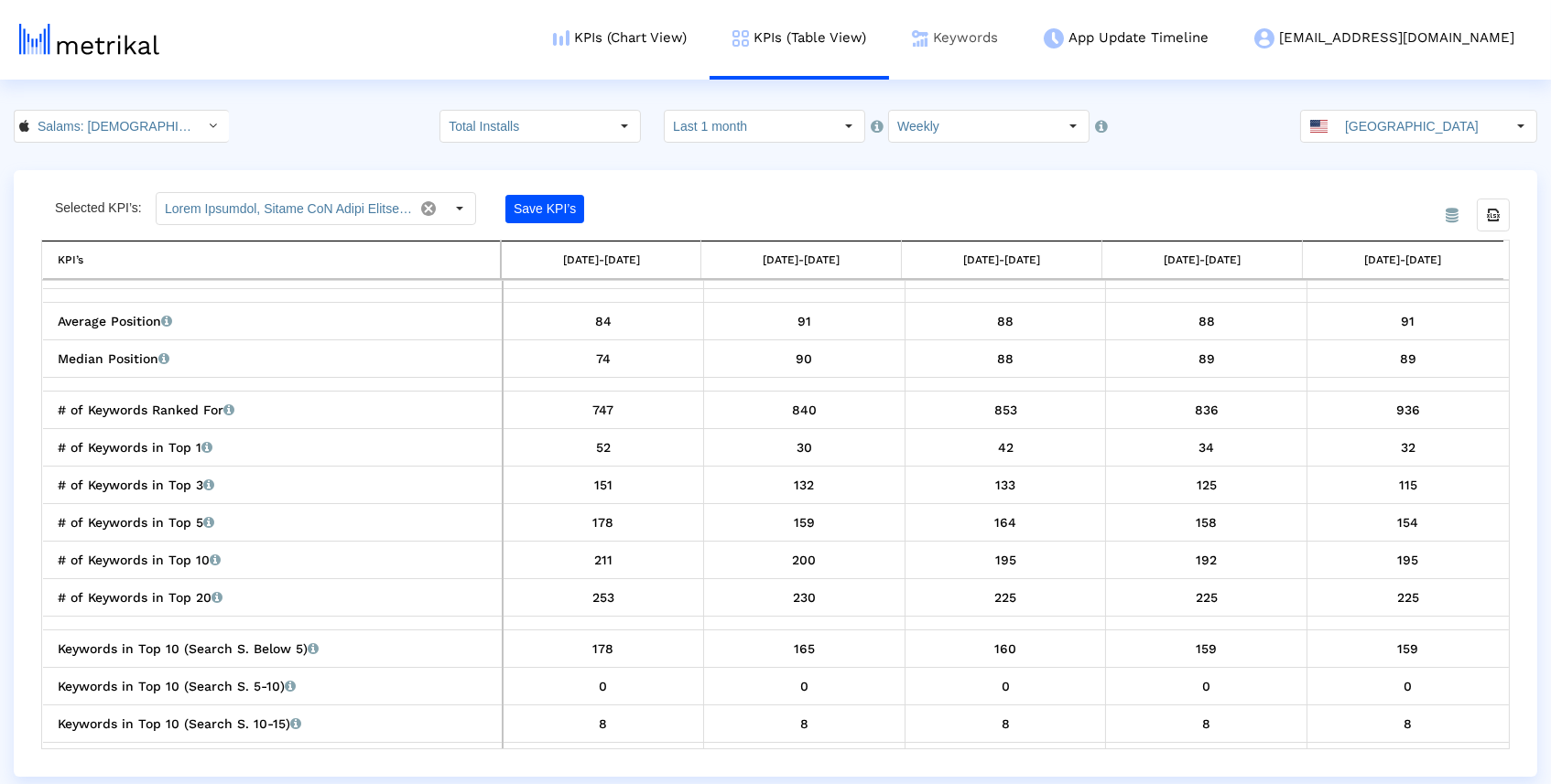
click at [1020, 57] on link "Keywords" at bounding box center [954, 38] width 132 height 76
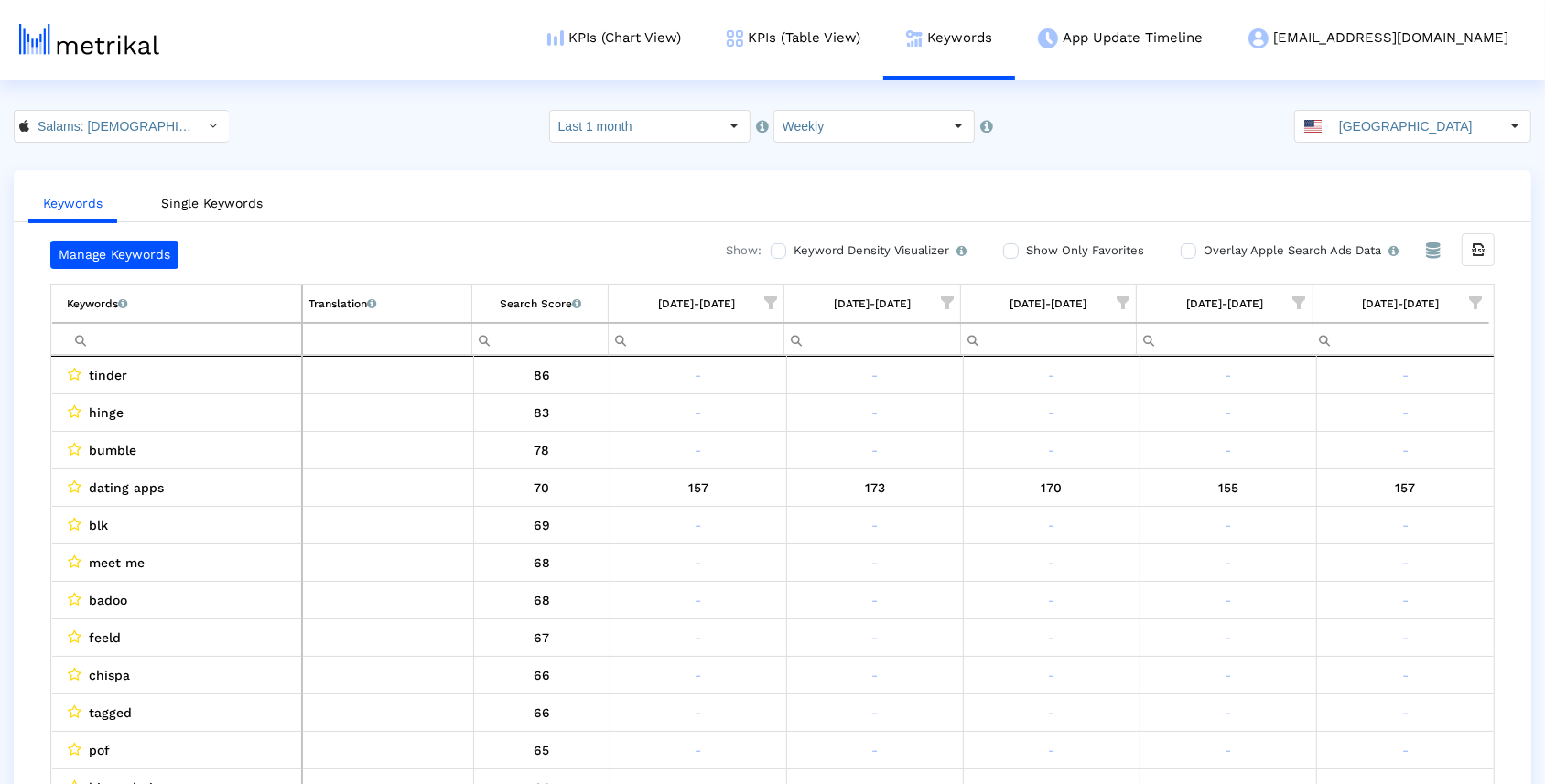
click at [1473, 296] on span "Show filter options for column '09/21/25-09/27/25'" at bounding box center [1476, 303] width 13 height 13
click at [1299, 352] on span "Filter options" at bounding box center [1297, 357] width 20 height 20
click at [1296, 438] on span "Filter options" at bounding box center [1297, 433] width 20 height 20
click at [1296, 475] on span "Filter options" at bounding box center [1297, 469] width 20 height 20
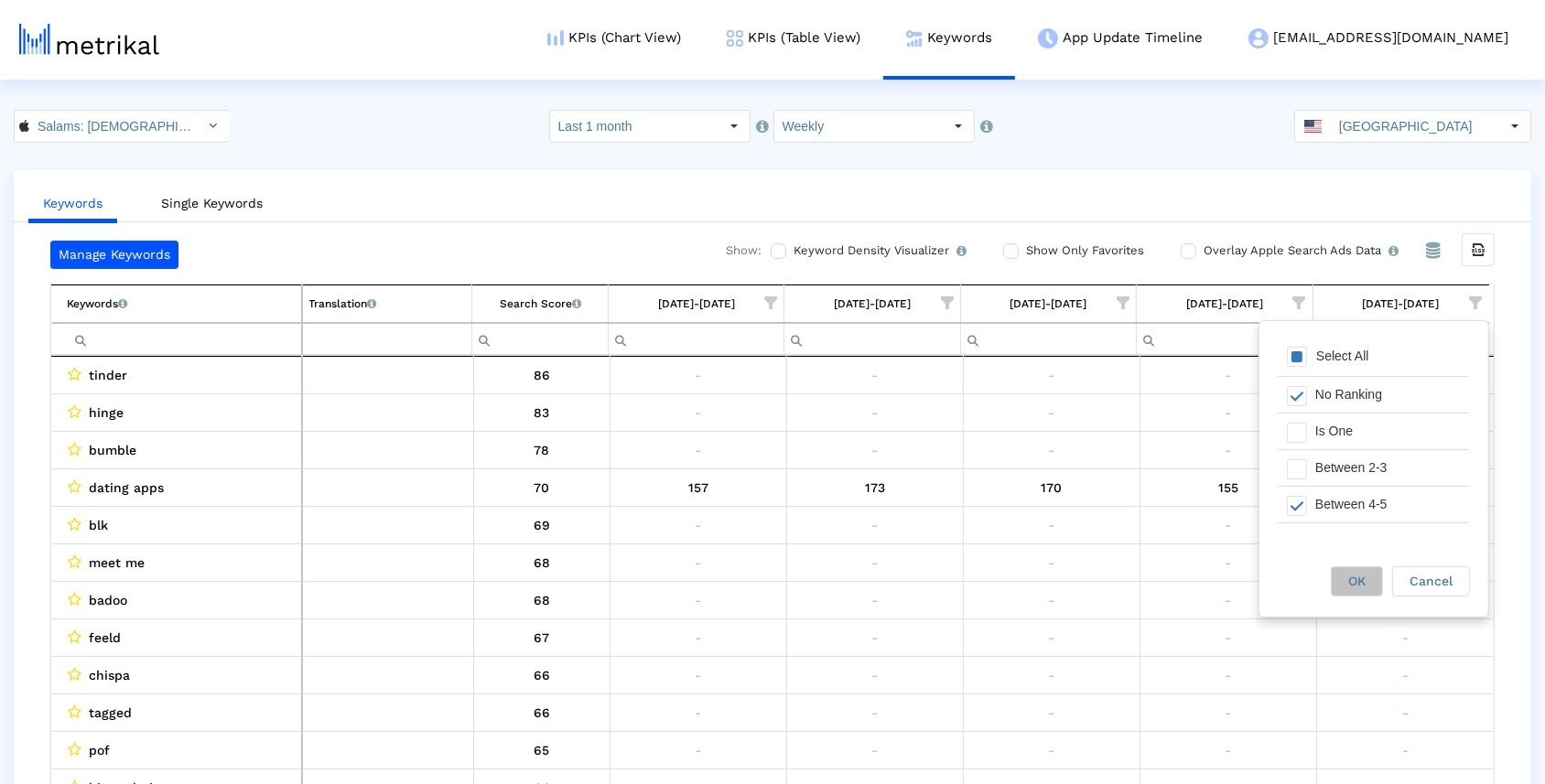
click at [1361, 594] on div "OK" at bounding box center [1356, 581] width 50 height 29
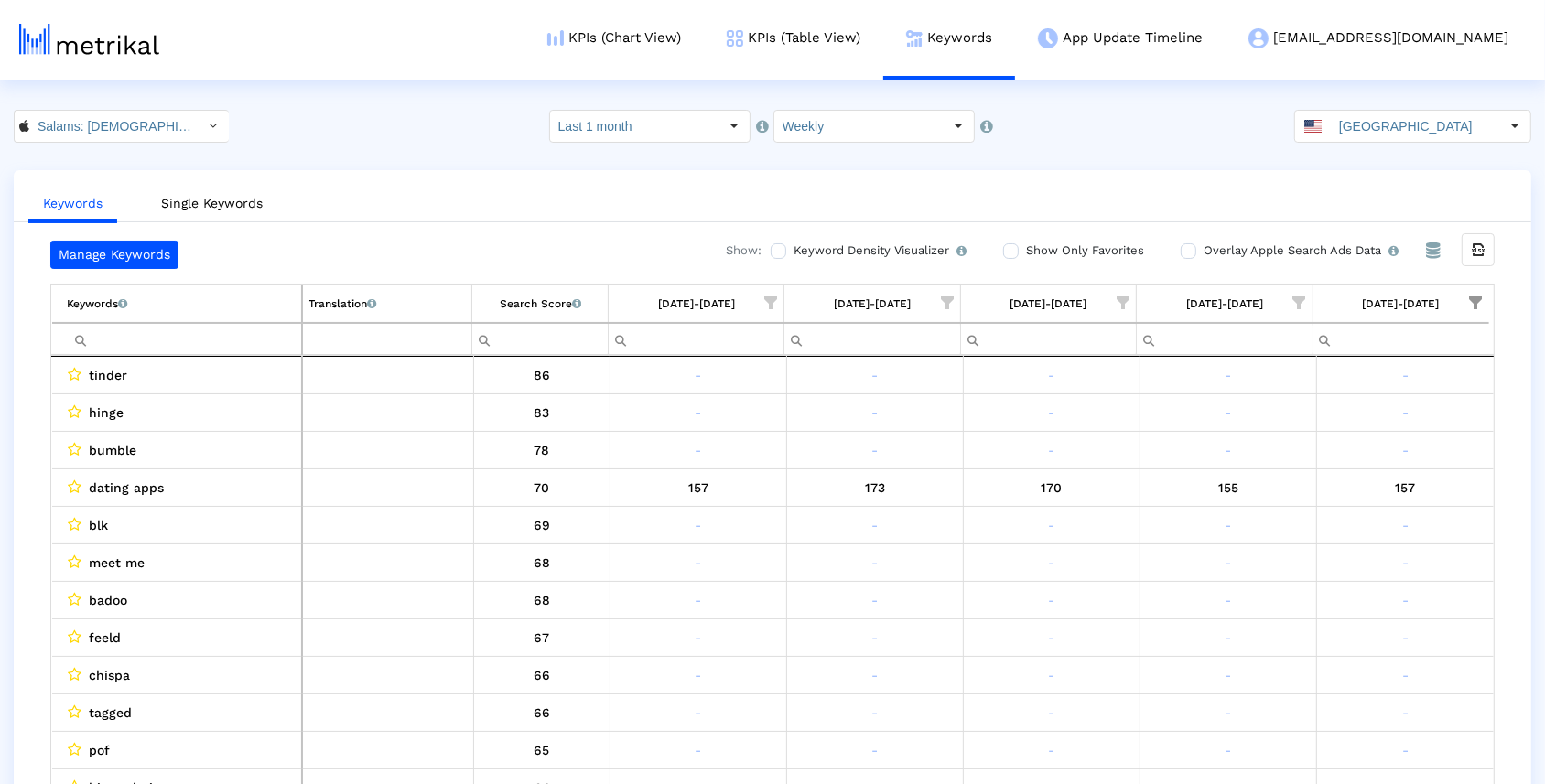
click at [1302, 300] on span "Show filter options for column '09/14/25-09/20/25'" at bounding box center [1300, 303] width 13 height 13
click at [1126, 432] on span "Filter options" at bounding box center [1121, 433] width 20 height 20
click at [1124, 471] on span "Filter options" at bounding box center [1121, 469] width 20 height 20
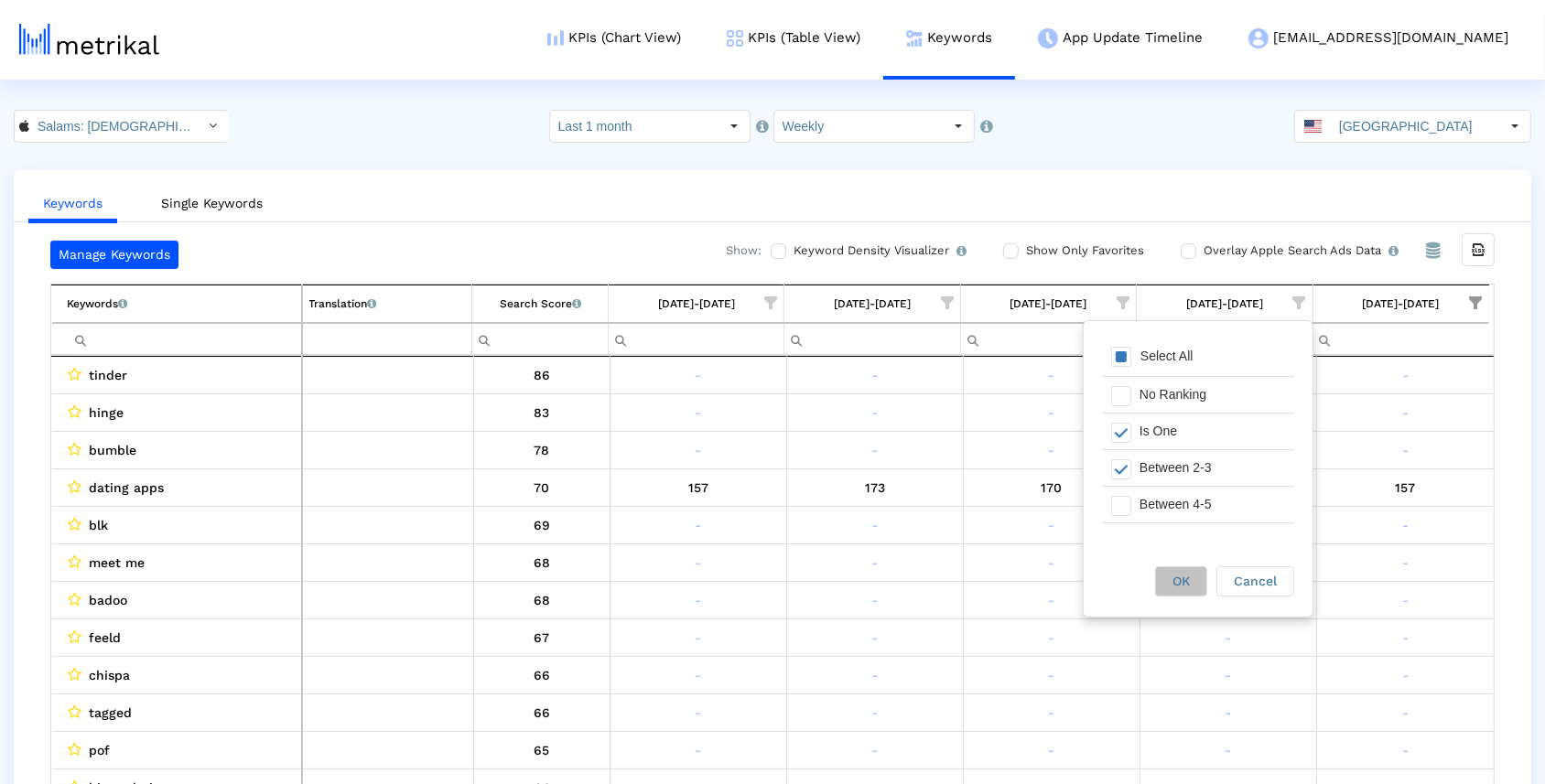
click at [1174, 575] on span "OK" at bounding box center [1181, 581] width 18 height 15
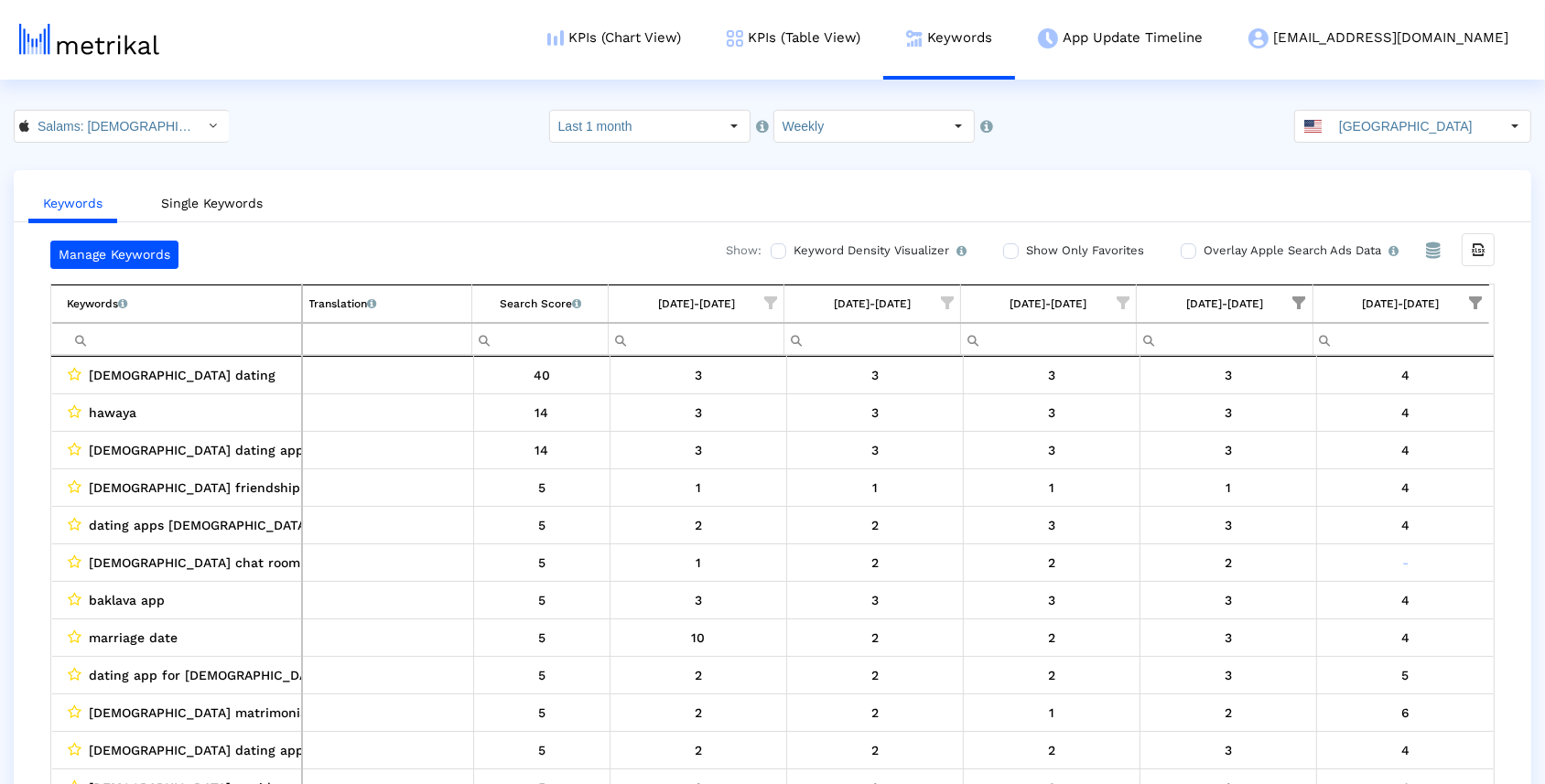
click at [1473, 296] on span "Show filter options for column '09/21/25-09/27/25'" at bounding box center [1476, 303] width 13 height 13
click at [1298, 356] on span "Filter options" at bounding box center [1297, 357] width 20 height 20
click at [1301, 440] on span "Filter options" at bounding box center [1297, 433] width 20 height 20
click at [1301, 465] on span "Filter options" at bounding box center [1297, 469] width 20 height 20
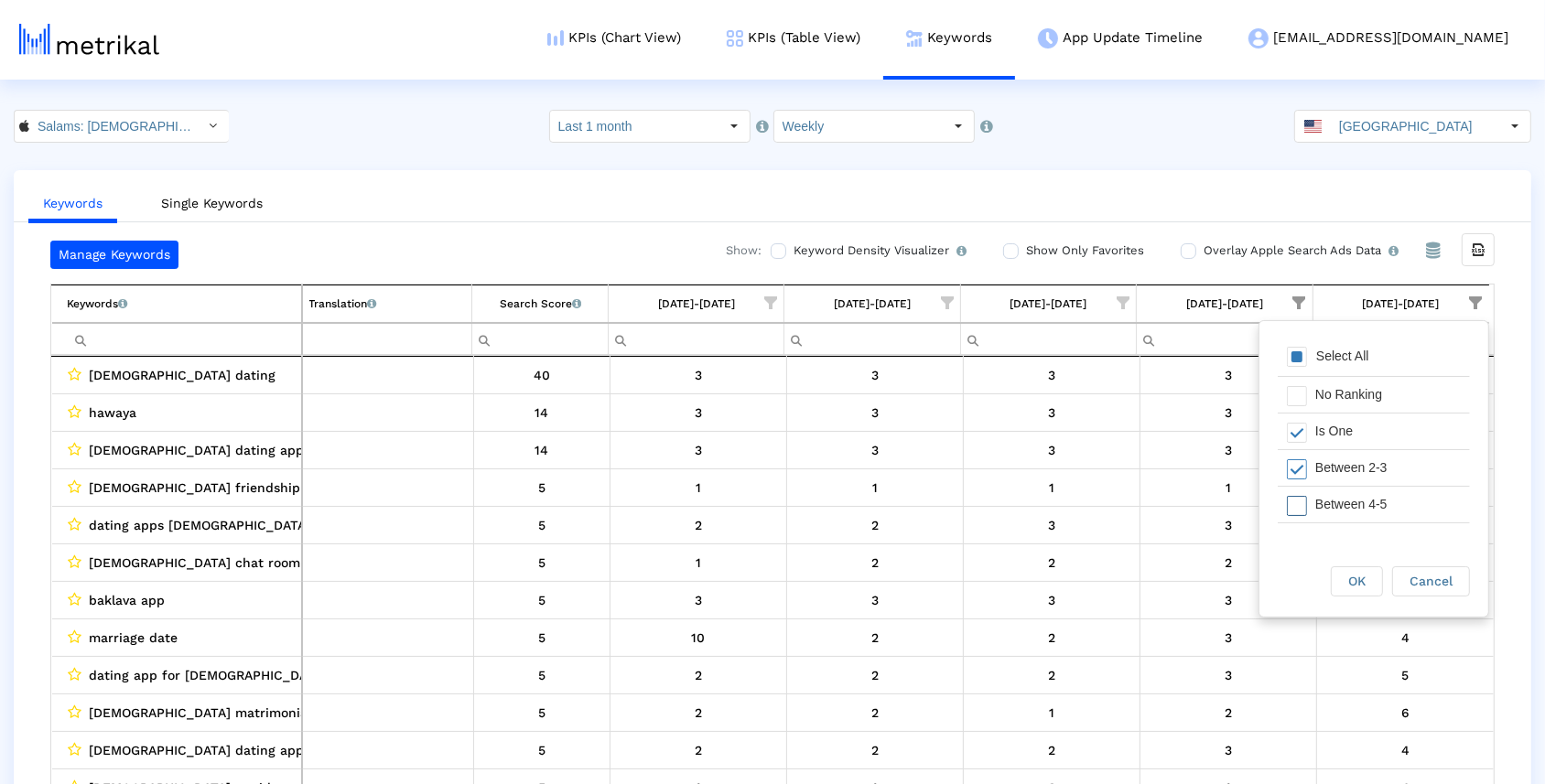
click at [1301, 507] on span "Filter options" at bounding box center [1297, 506] width 20 height 20
click at [1348, 575] on span "OK" at bounding box center [1356, 581] width 18 height 15
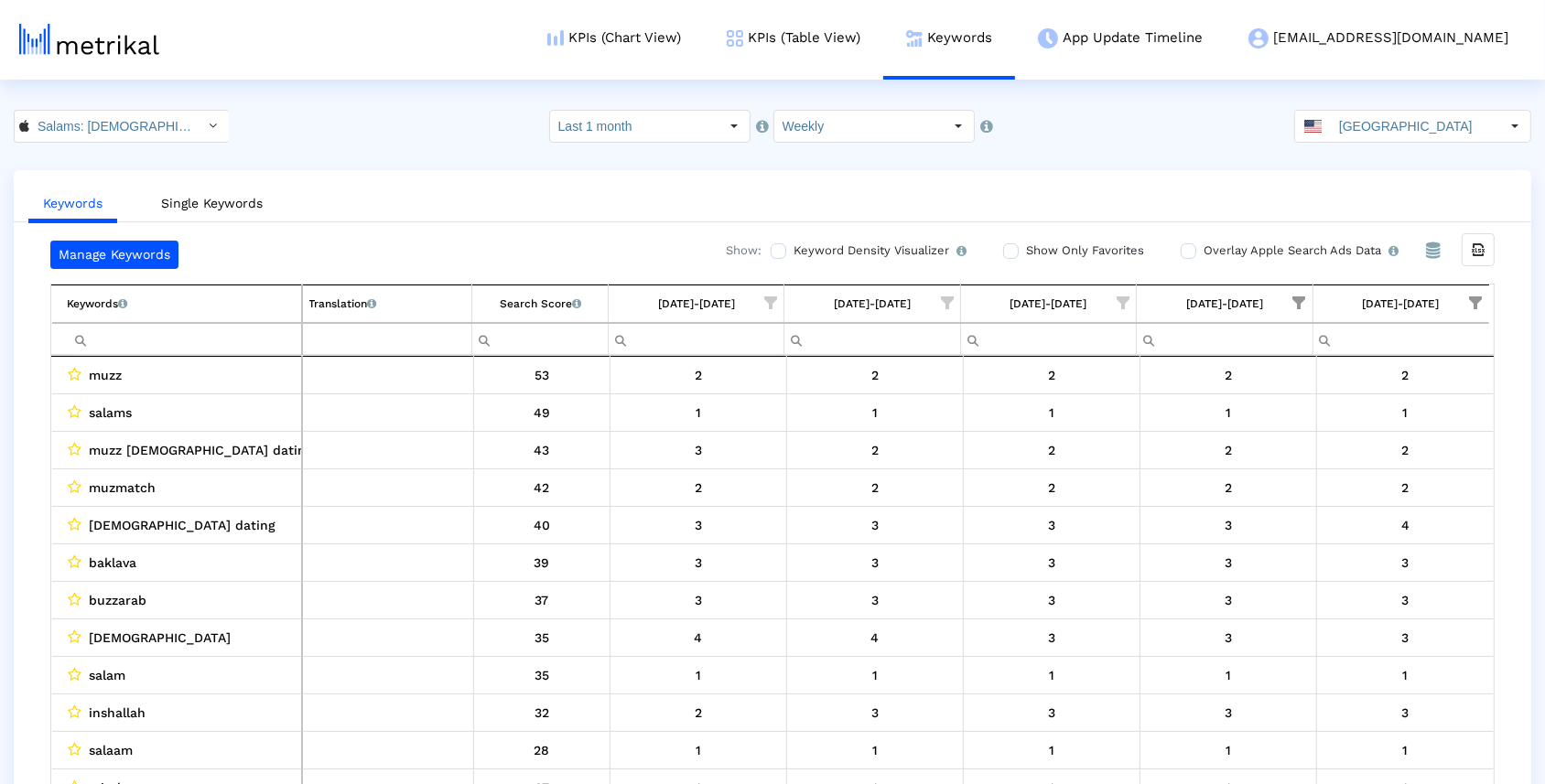
click at [1298, 308] on span "Show filter options for column '09/14/25-09/20/25'" at bounding box center [1300, 303] width 13 height 13
click at [1120, 350] on span "Filter options" at bounding box center [1121, 357] width 20 height 20
click at [1121, 429] on span "Filter options" at bounding box center [1121, 433] width 20 height 20
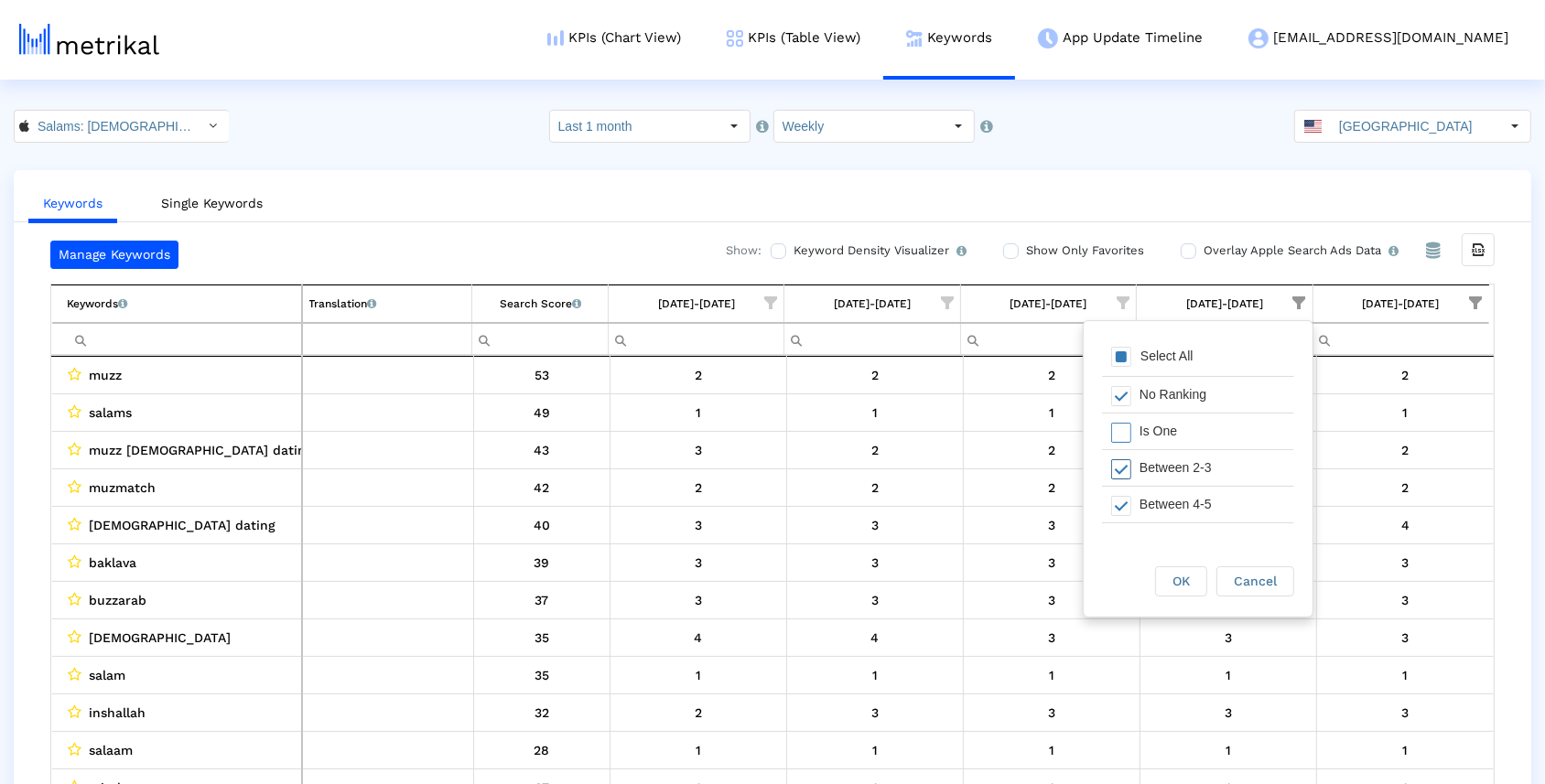
click at [1116, 468] on span "Filter options" at bounding box center [1121, 469] width 20 height 20
click at [1116, 503] on span "Filter options" at bounding box center [1121, 506] width 20 height 20
click at [1254, 582] on span "Cancel" at bounding box center [1255, 581] width 43 height 15
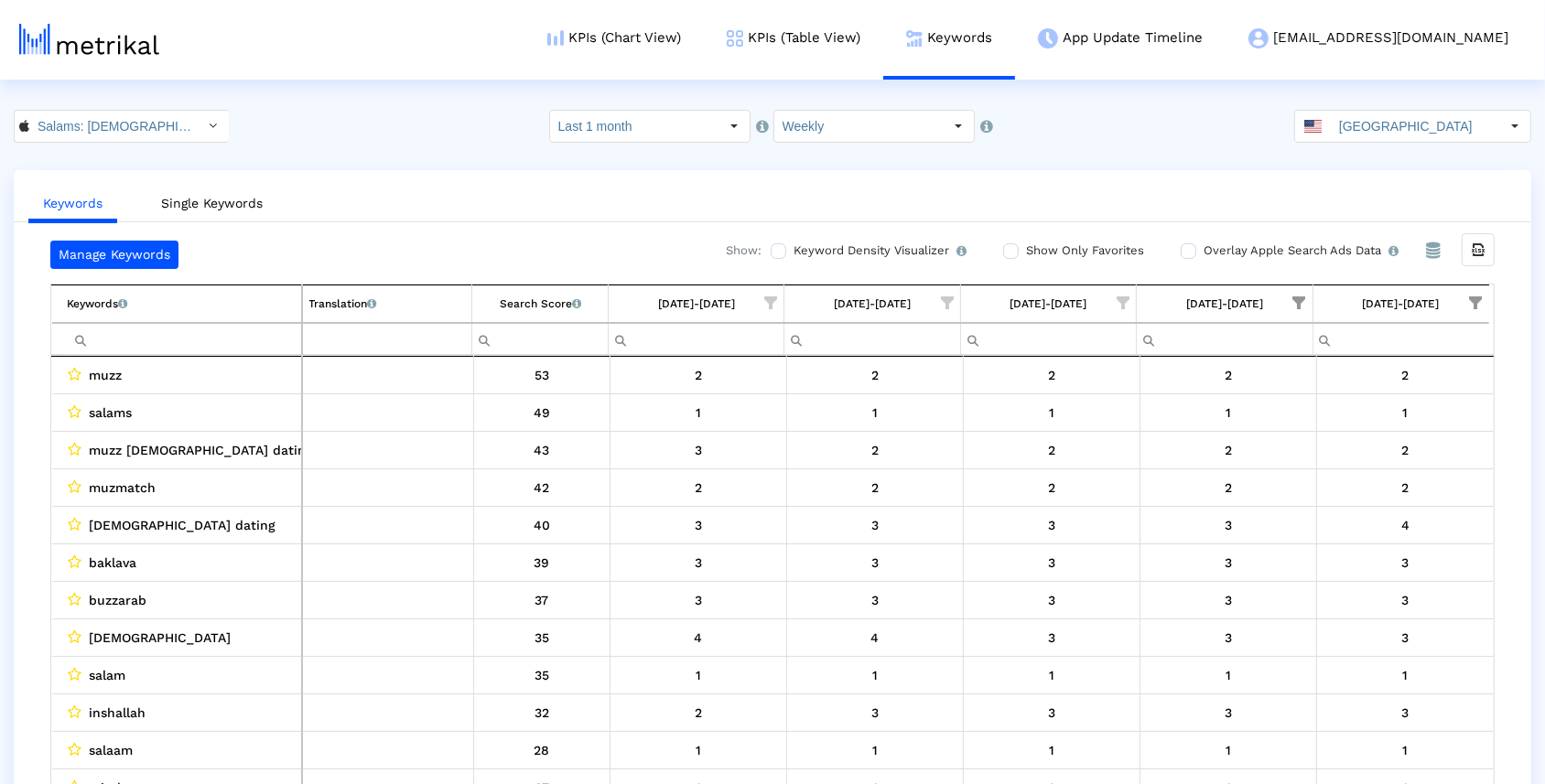
click at [1303, 302] on span "Show filter options for column '09/14/25-09/20/25'" at bounding box center [1300, 303] width 13 height 13
click at [1120, 355] on span "Filter options" at bounding box center [1121, 357] width 20 height 20
click at [1128, 425] on span "Filter options" at bounding box center [1121, 433] width 20 height 20
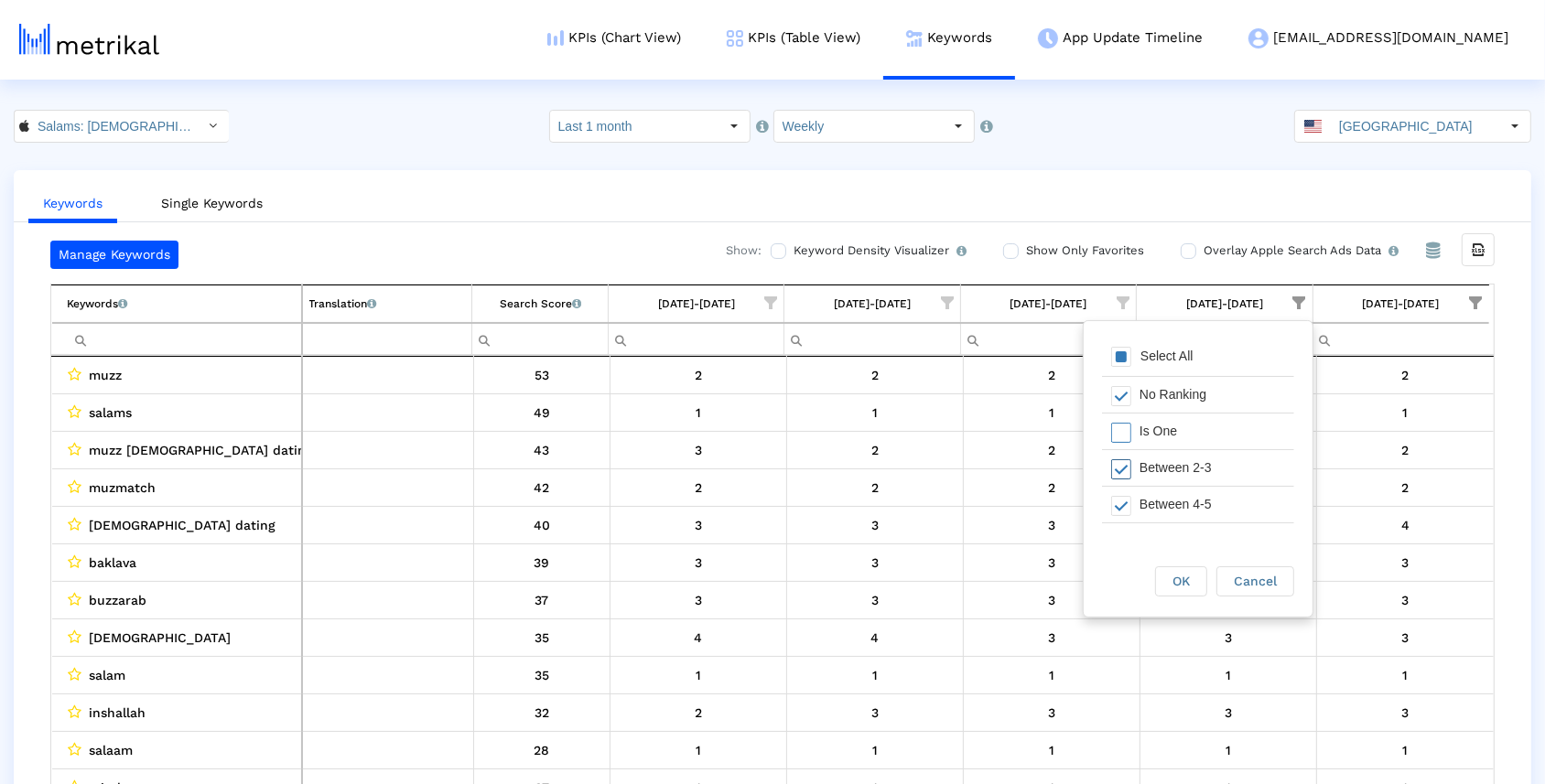
click at [1124, 462] on span "Filter options" at bounding box center [1121, 469] width 20 height 20
click at [1124, 491] on div "Filter options" at bounding box center [1116, 504] width 29 height 35
click at [1170, 578] on div "OK" at bounding box center [1181, 581] width 50 height 29
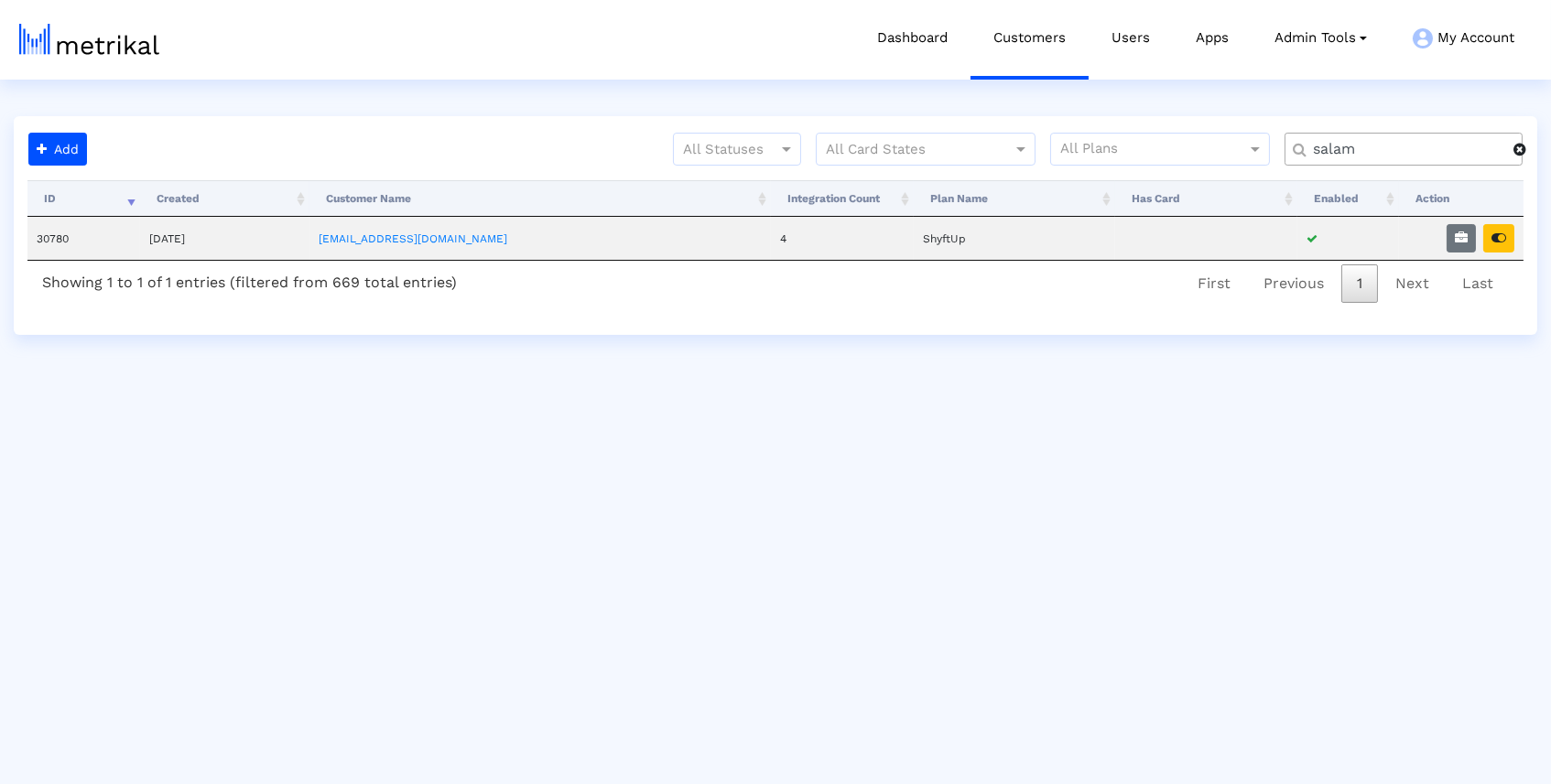
click at [1362, 151] on input "salam" at bounding box center [1407, 150] width 214 height 20
type input "weatherbug"
click at [1495, 233] on icon "button" at bounding box center [1499, 238] width 15 height 13
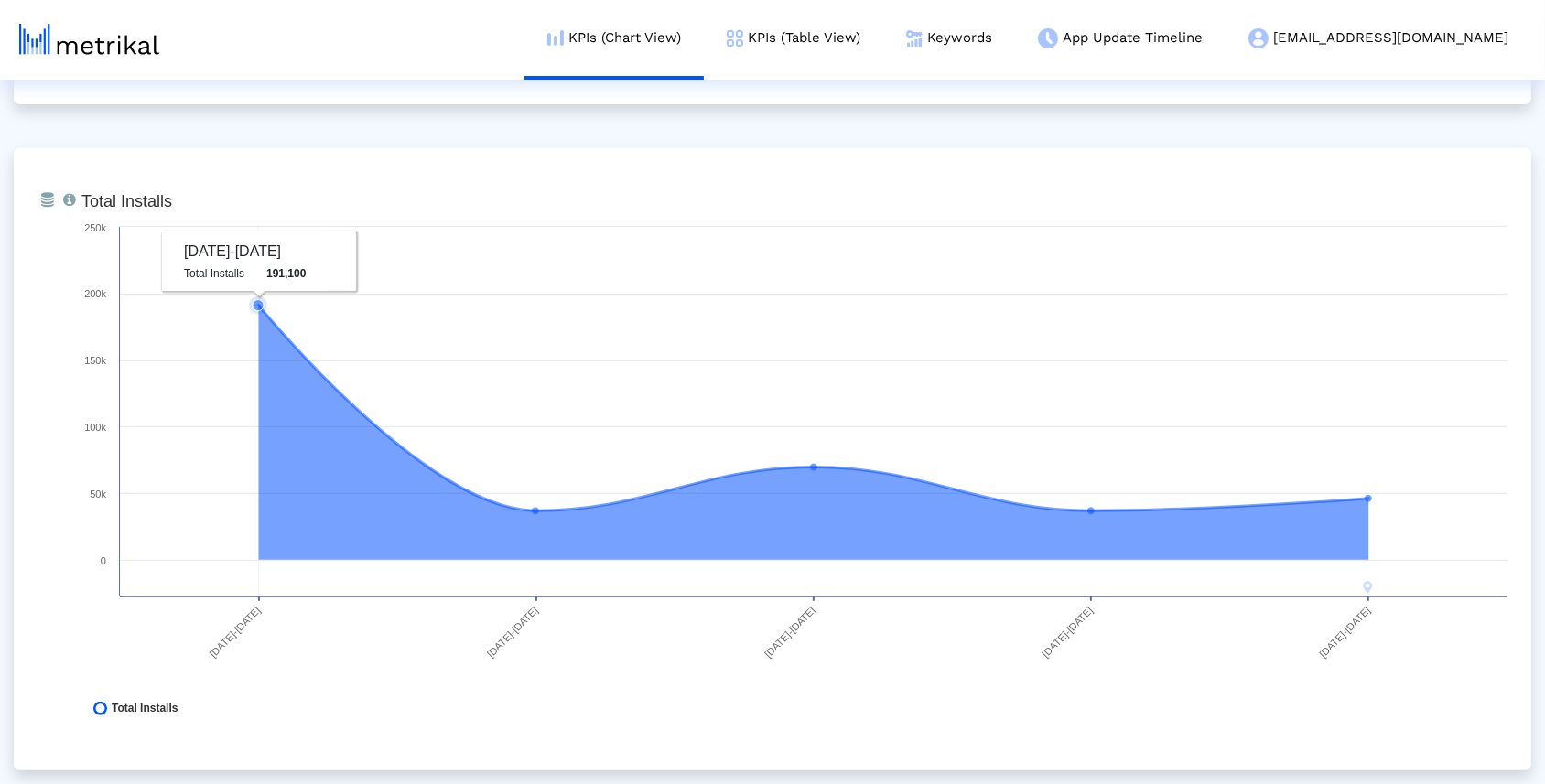
scroll to position [684, 0]
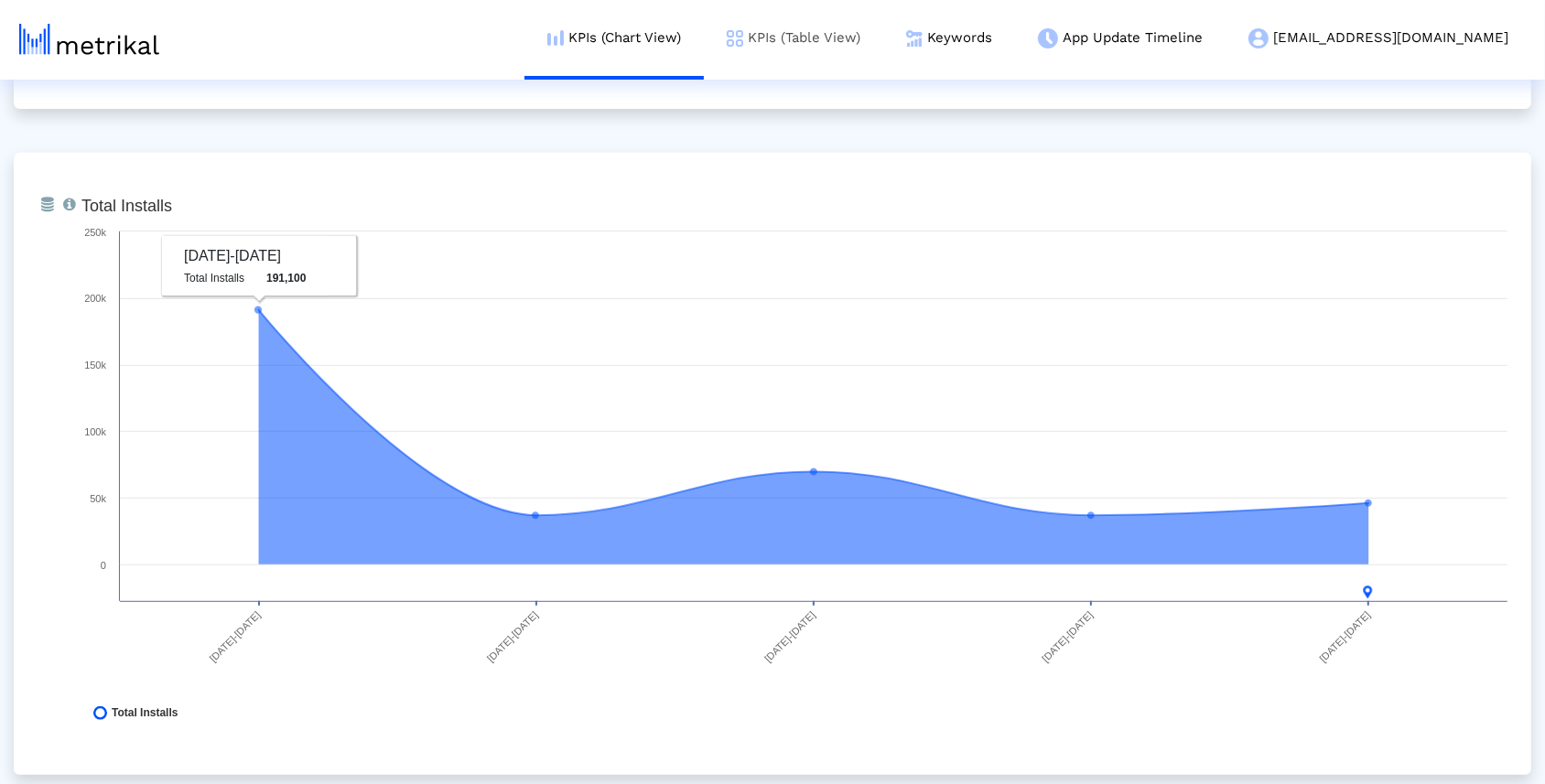
click at [855, 31] on link "KPIs (Table View)" at bounding box center [792, 38] width 179 height 76
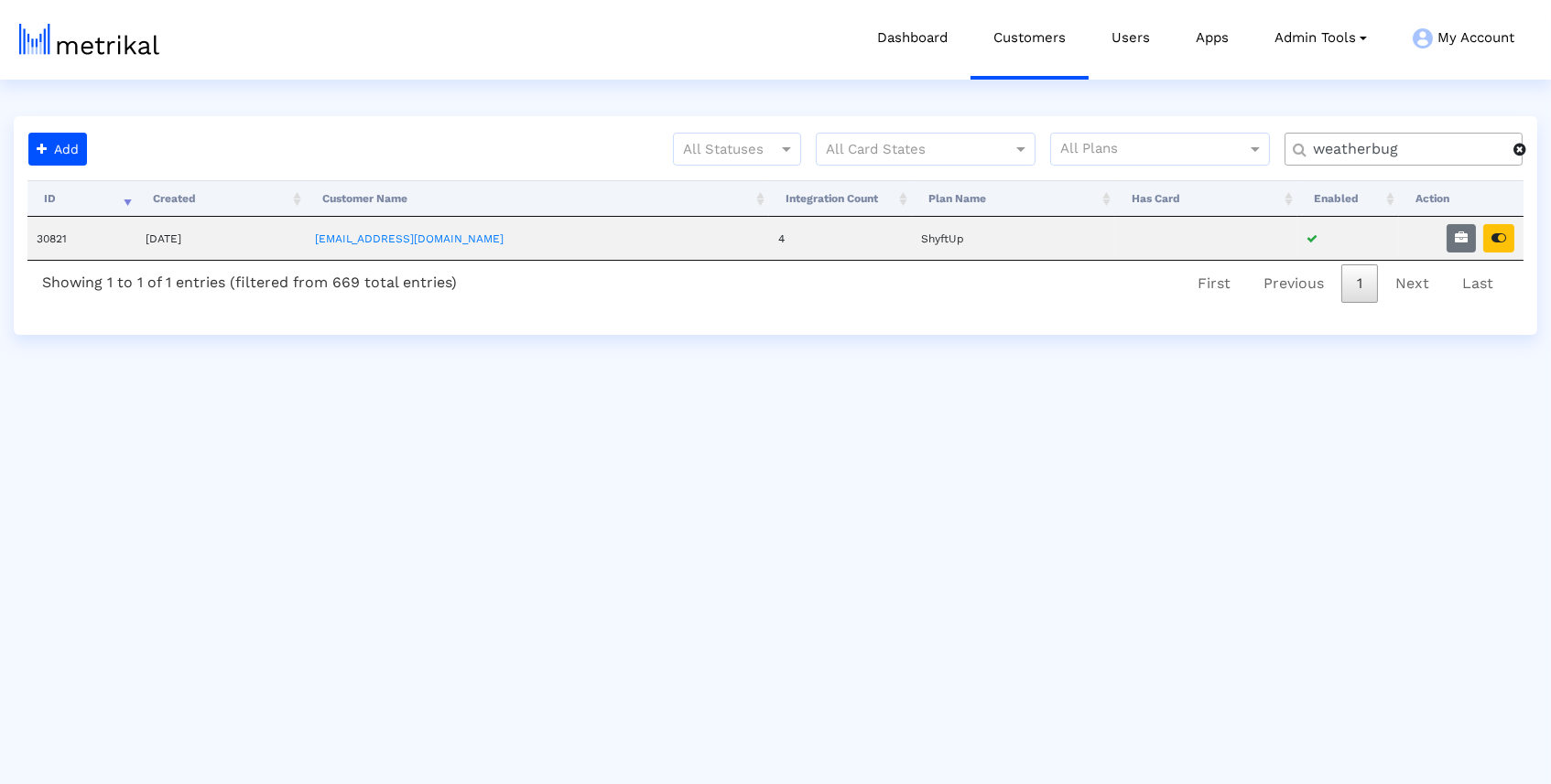
click at [1424, 151] on input "weatherbug" at bounding box center [1407, 150] width 214 height 20
click at [1457, 234] on icon "button" at bounding box center [1461, 238] width 13 height 13
select select "1: 1"
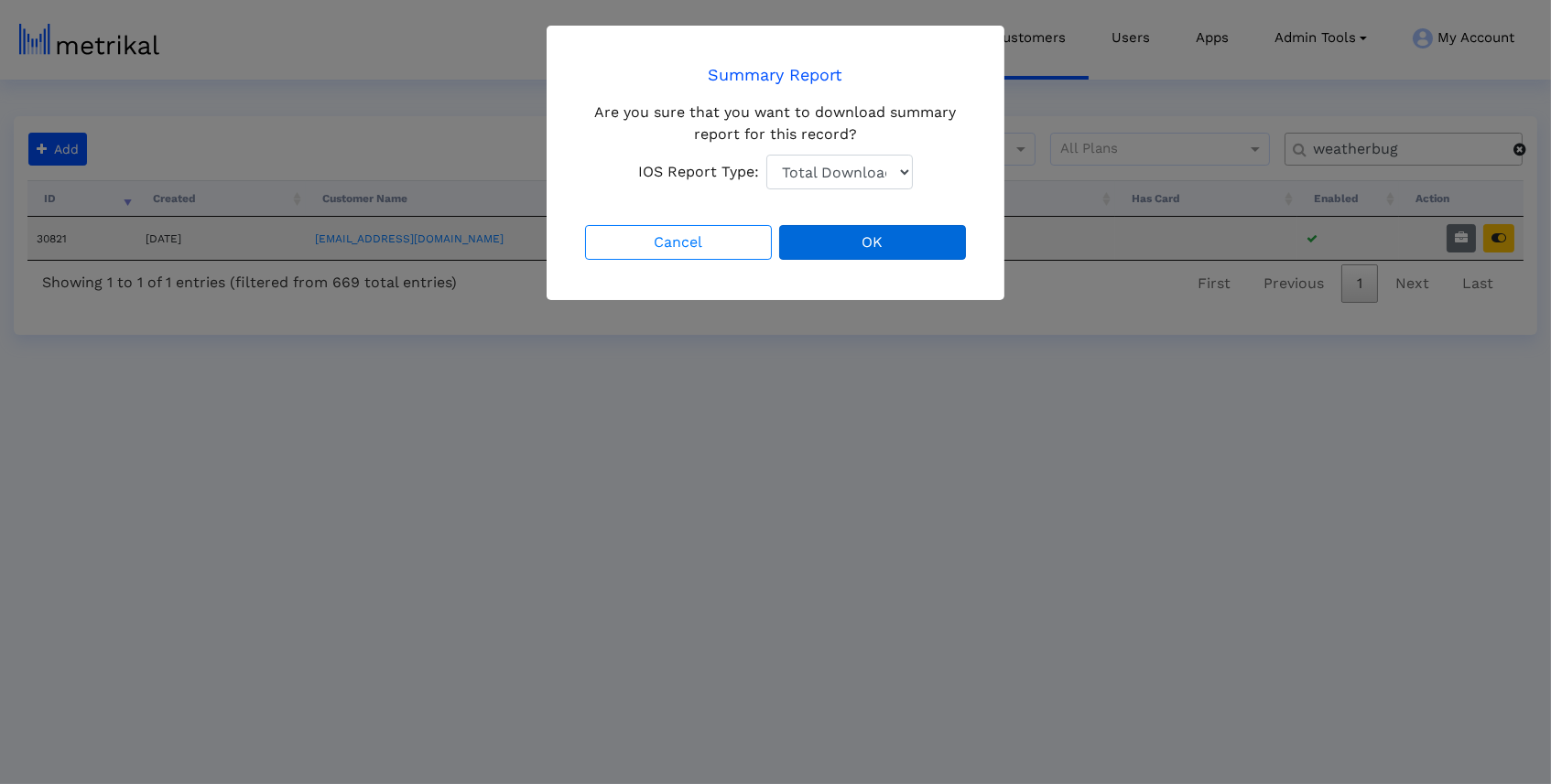
click at [856, 248] on button "OK" at bounding box center [872, 242] width 187 height 34
